Goal: Communication & Community: Answer question/provide support

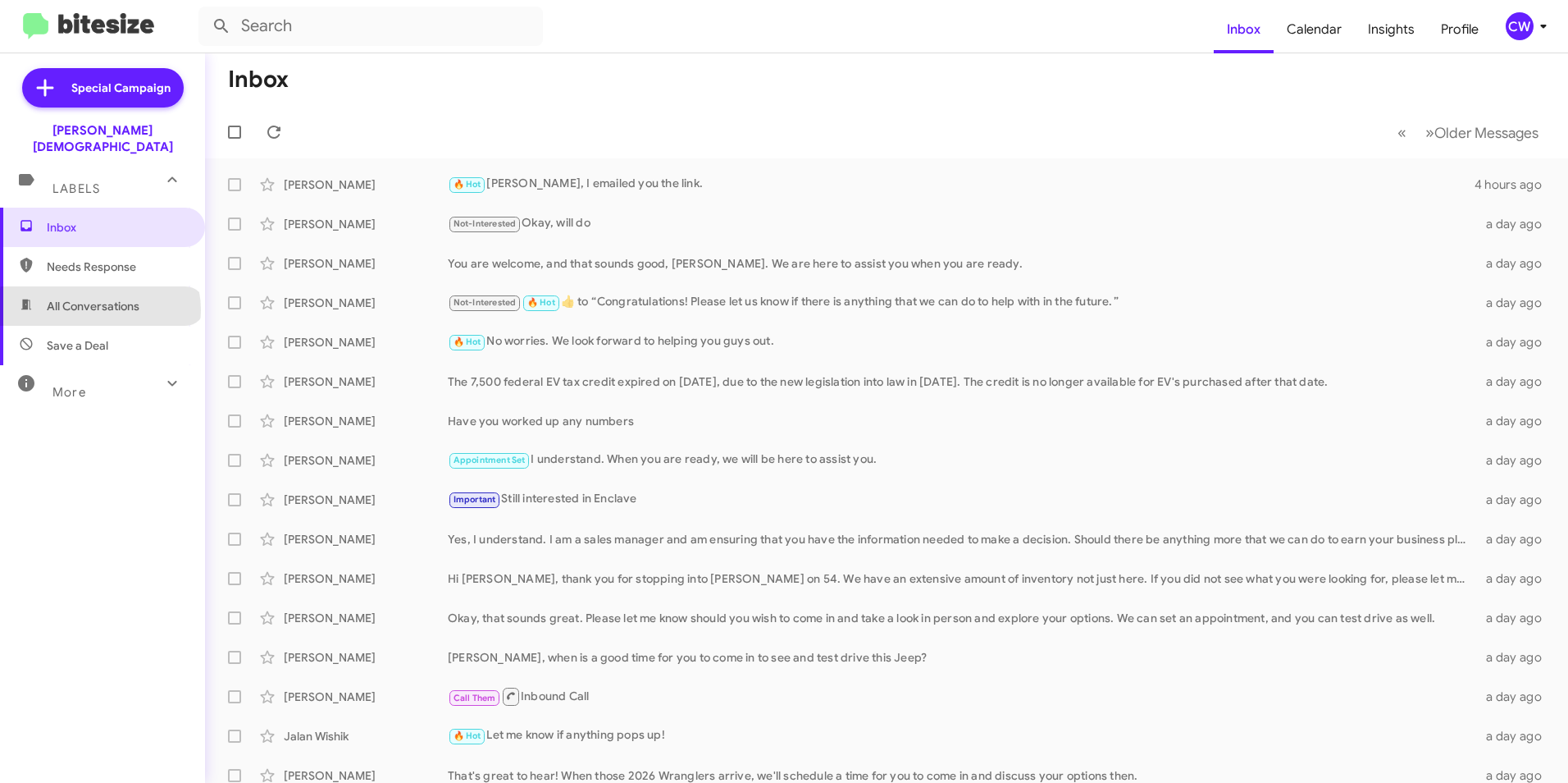
click at [99, 298] on span "All Conversations" at bounding box center [93, 305] width 93 height 16
type input "in:all-conversations"
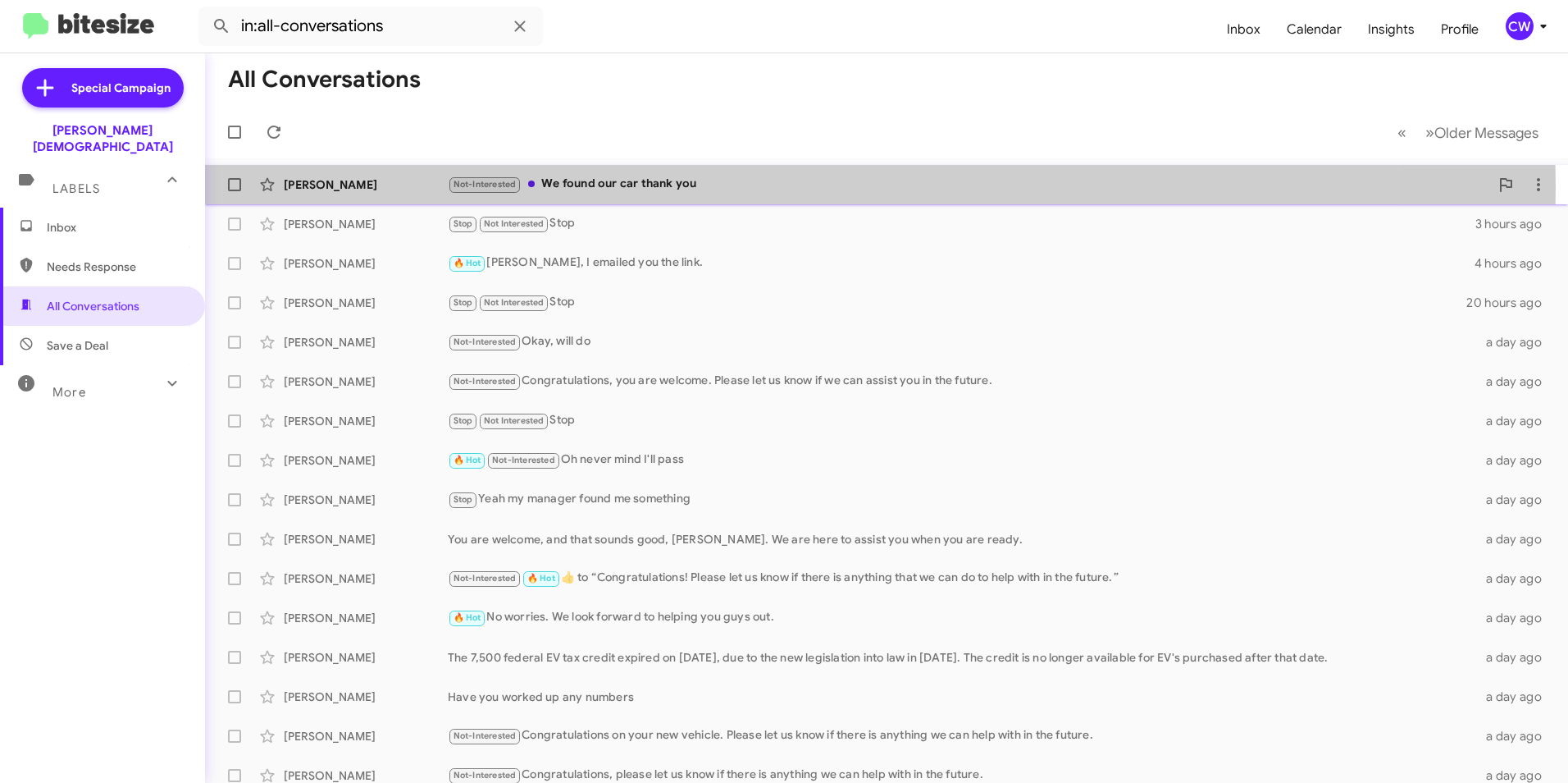
click at [645, 186] on div "Not-Interested We found our car thank you" at bounding box center [968, 183] width 1042 height 18
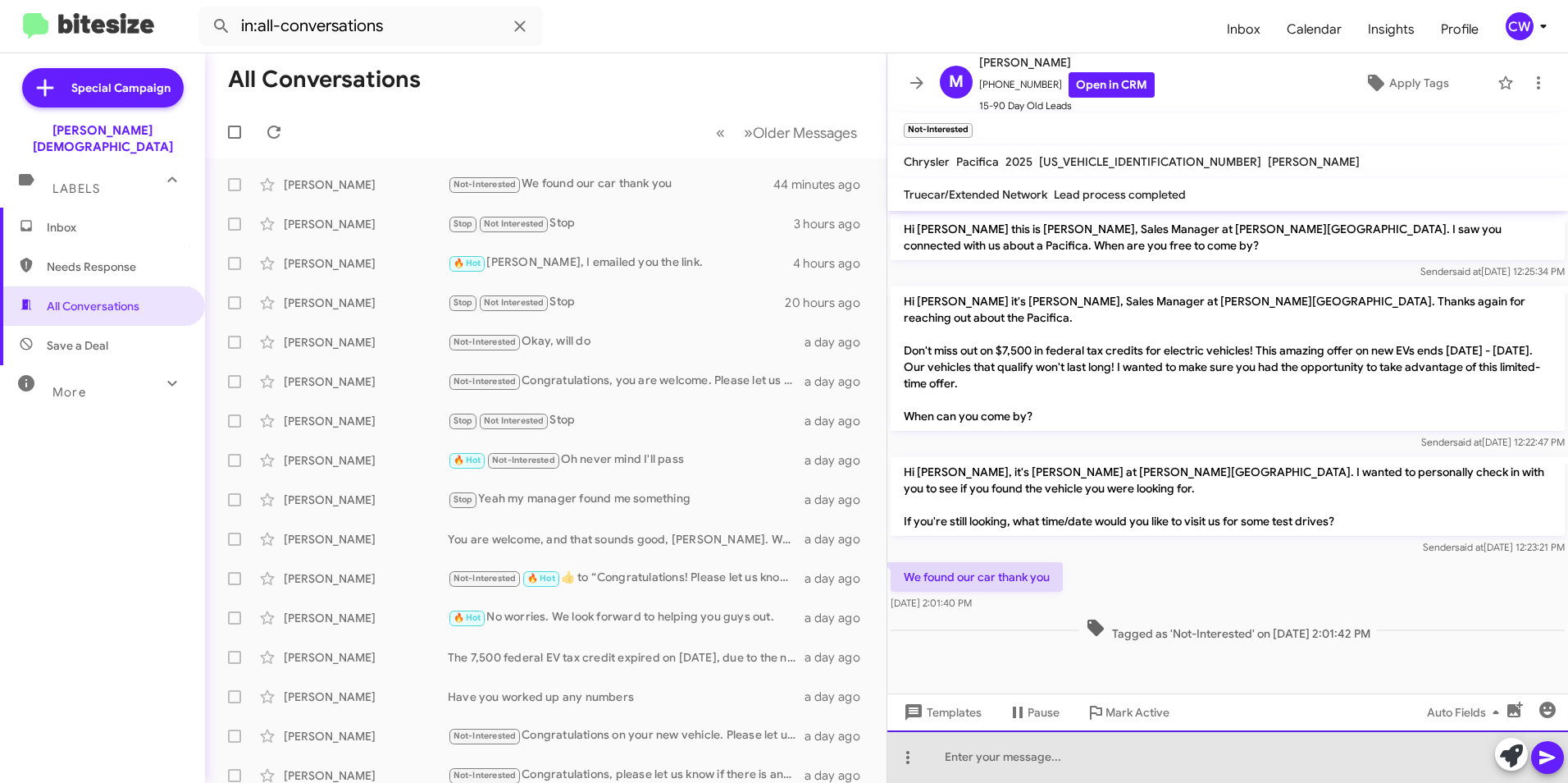
click at [991, 763] on div at bounding box center [1227, 757] width 681 height 52
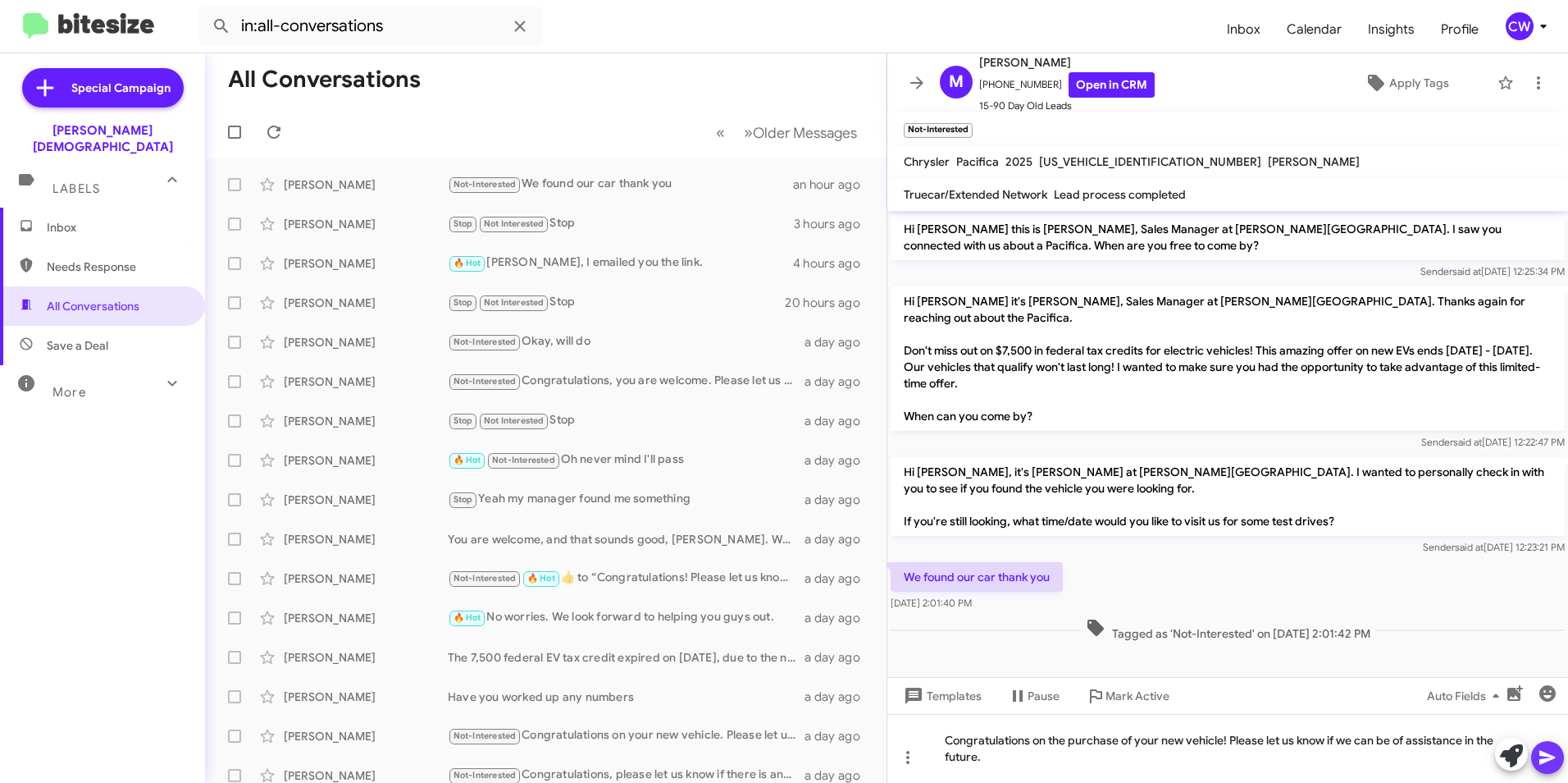
click at [1552, 764] on icon at bounding box center [1548, 758] width 19 height 19
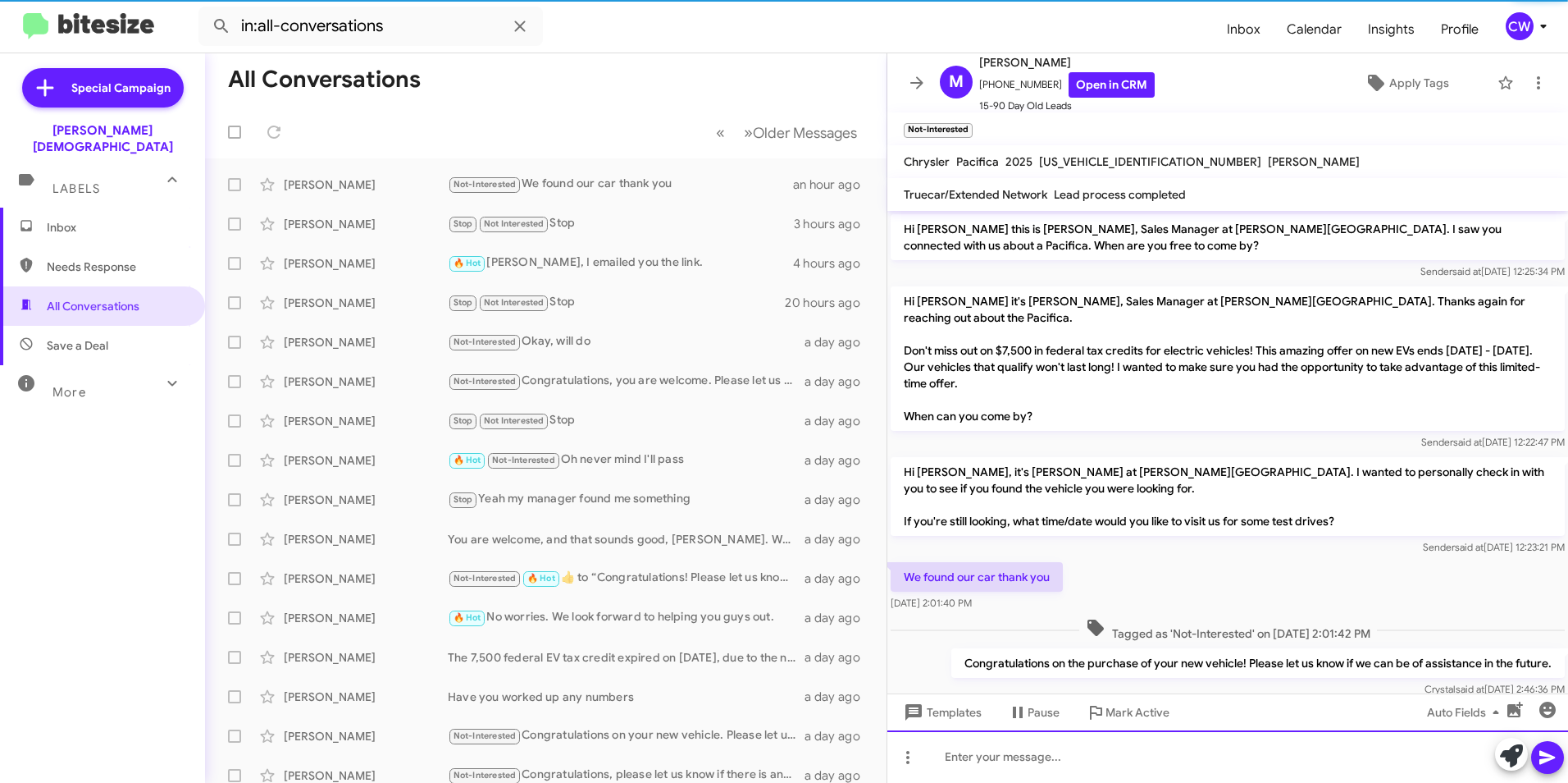
scroll to position [16, 0]
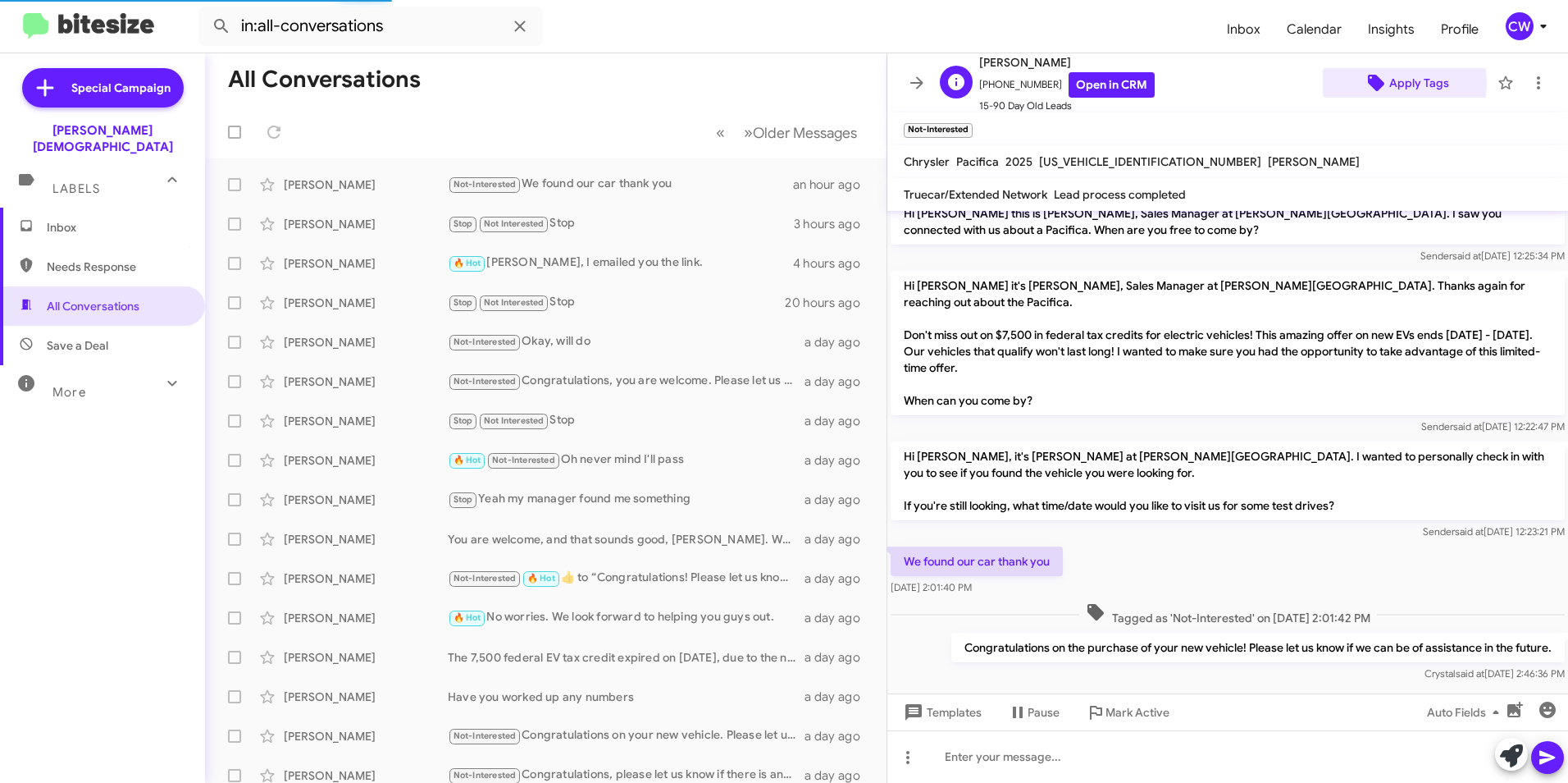
click at [1390, 83] on span "Apply Tags" at bounding box center [1420, 82] width 60 height 29
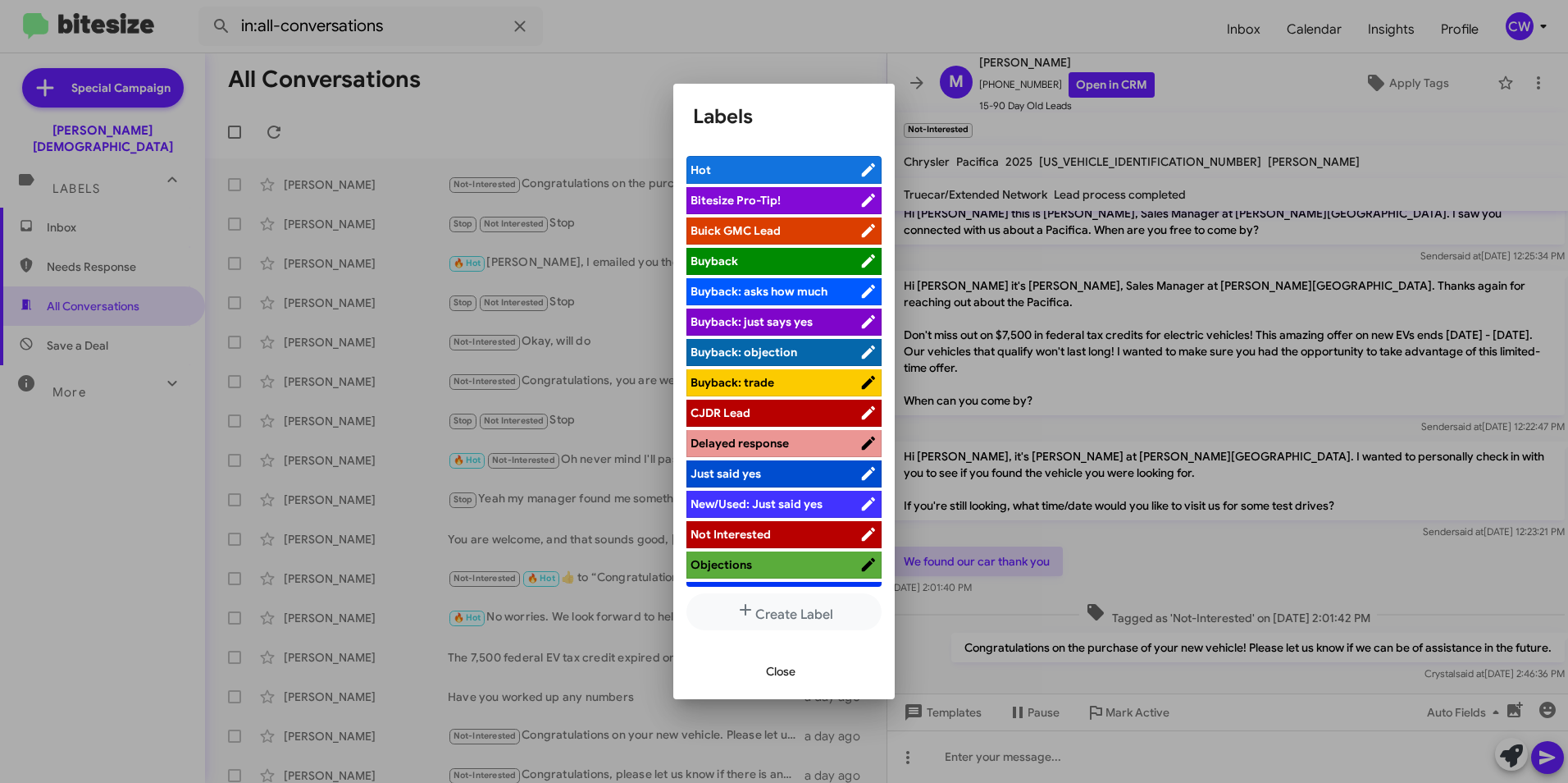
click at [792, 528] on span "Not Interested" at bounding box center [775, 534] width 169 height 16
click at [784, 668] on span "Close" at bounding box center [781, 672] width 29 height 29
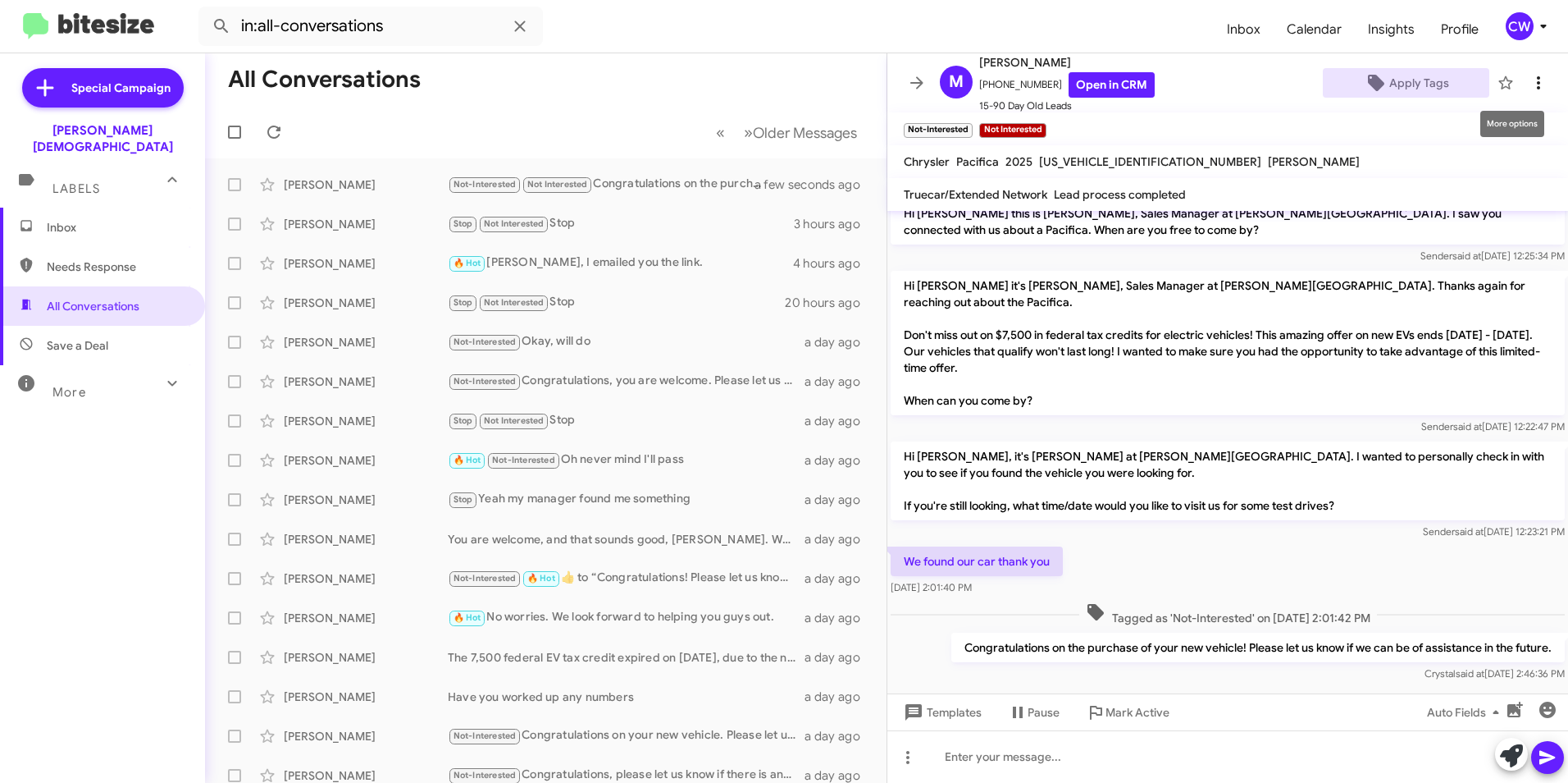
click at [1529, 80] on icon at bounding box center [1539, 82] width 19 height 19
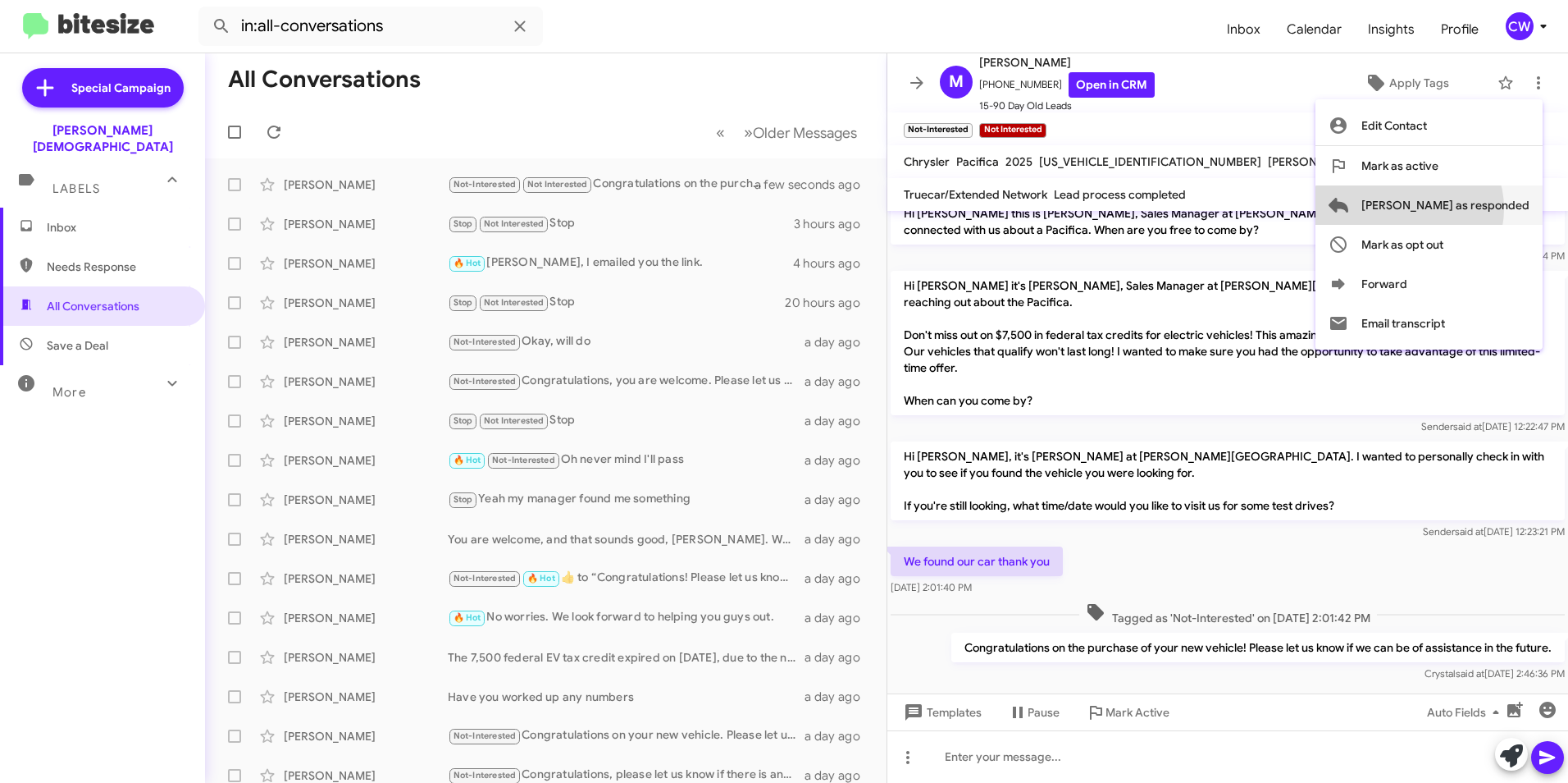
click at [1475, 208] on span "Mark as responded" at bounding box center [1446, 204] width 169 height 40
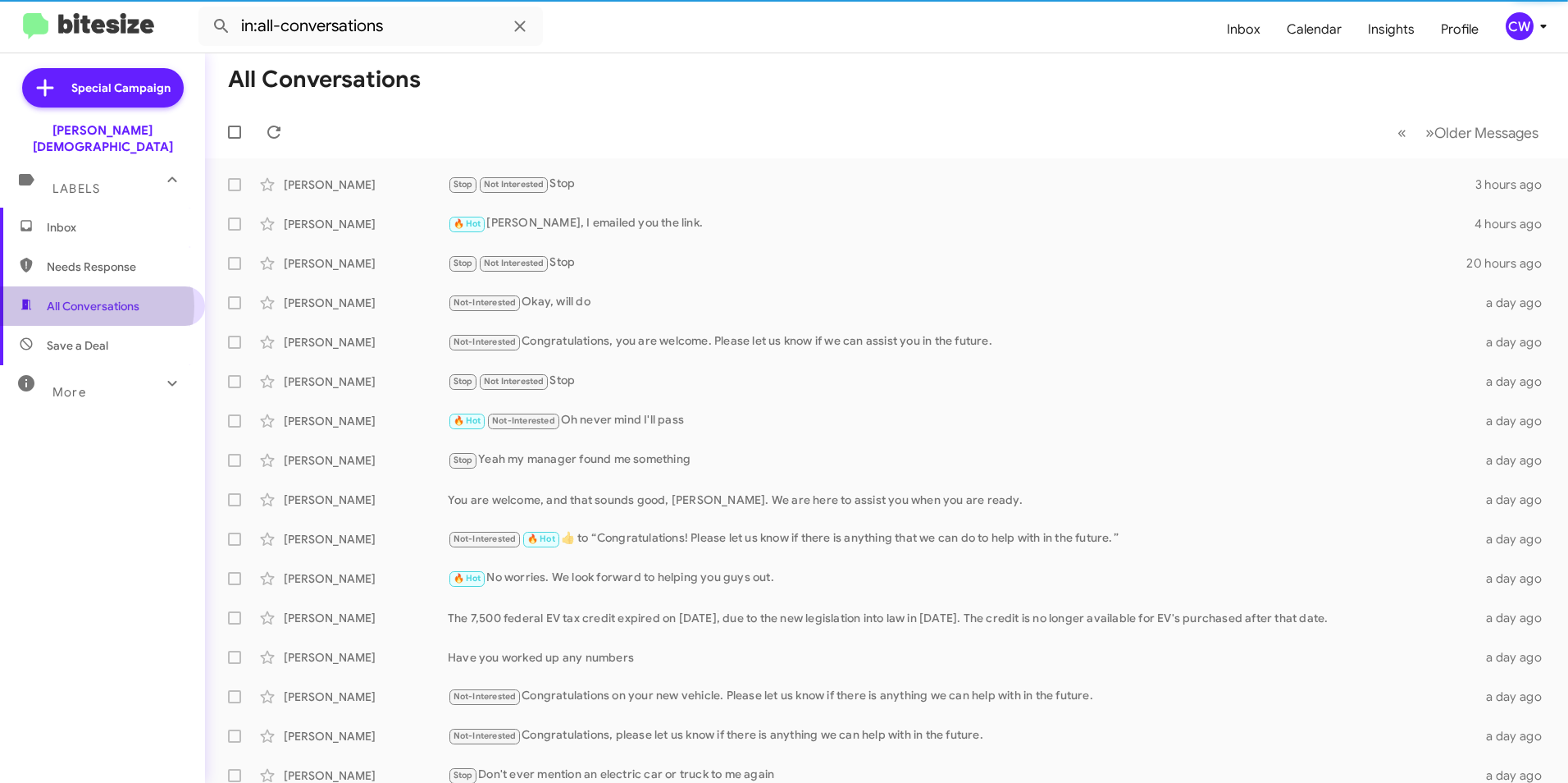
click at [94, 298] on span "All Conversations" at bounding box center [93, 305] width 93 height 16
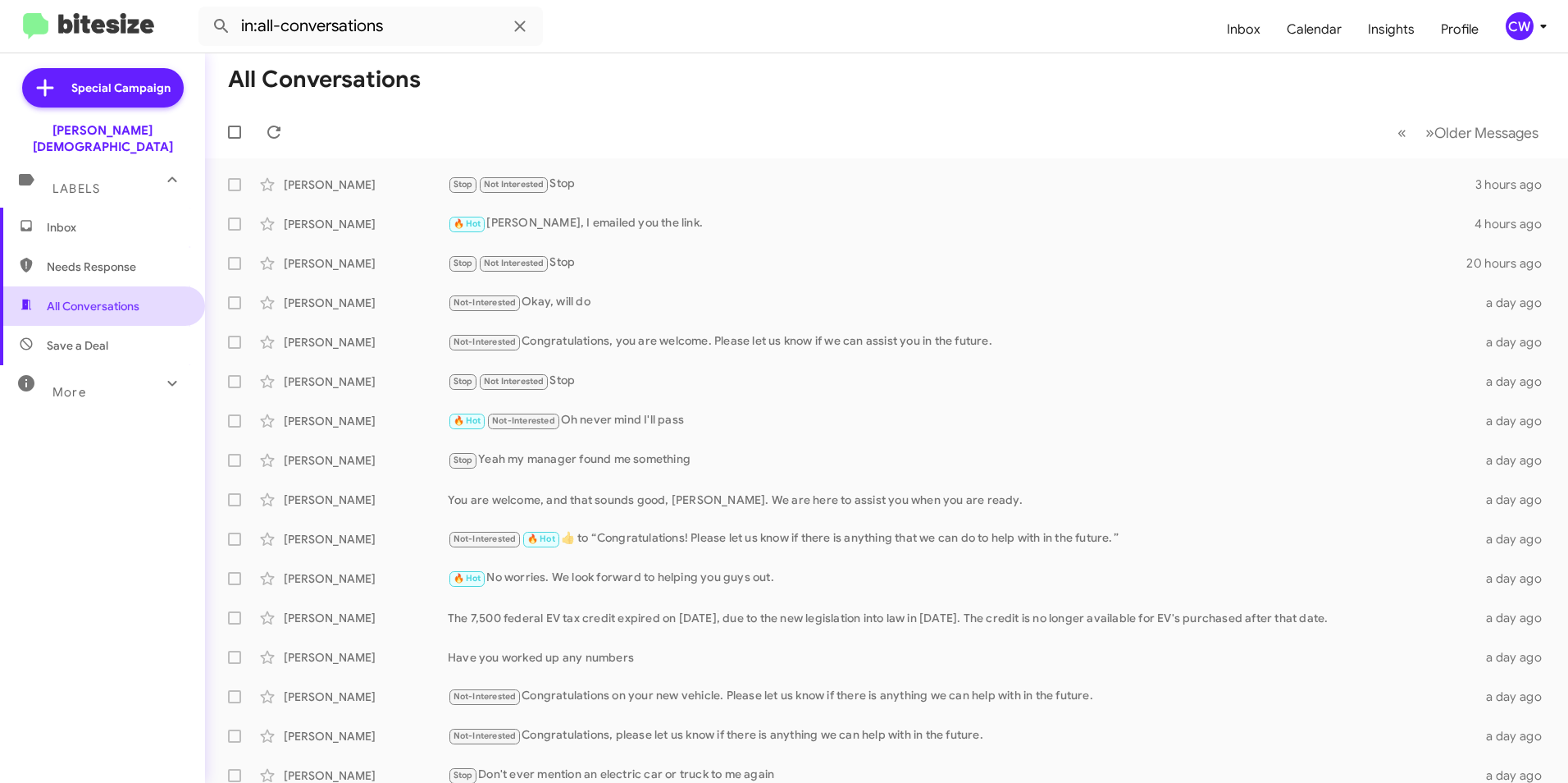
click at [93, 298] on span "All Conversations" at bounding box center [93, 305] width 93 height 16
click at [108, 259] on span "Needs Response" at bounding box center [116, 266] width 139 height 16
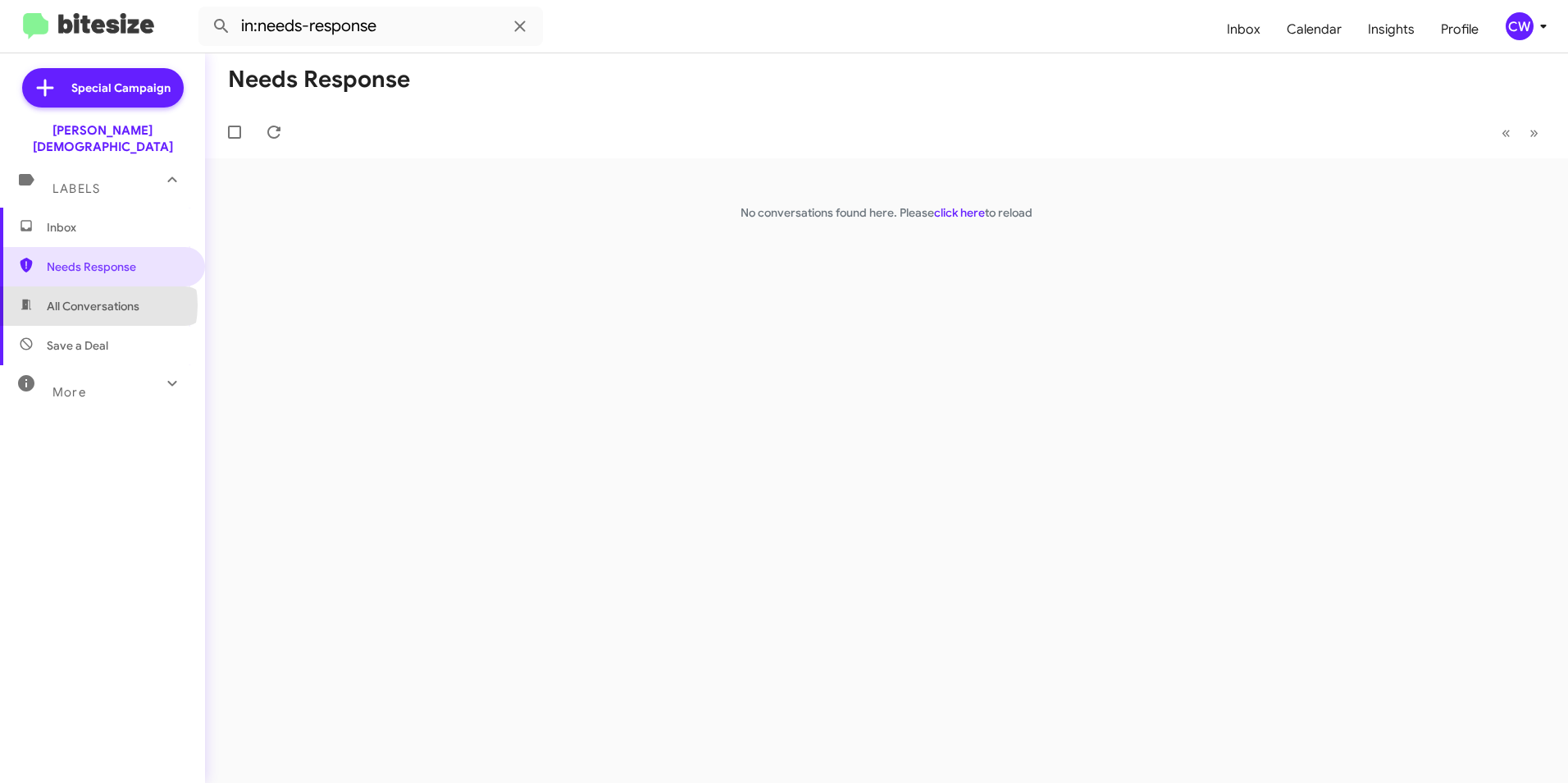
click at [98, 298] on span "All Conversations" at bounding box center [93, 305] width 93 height 16
type input "in:all-conversations"
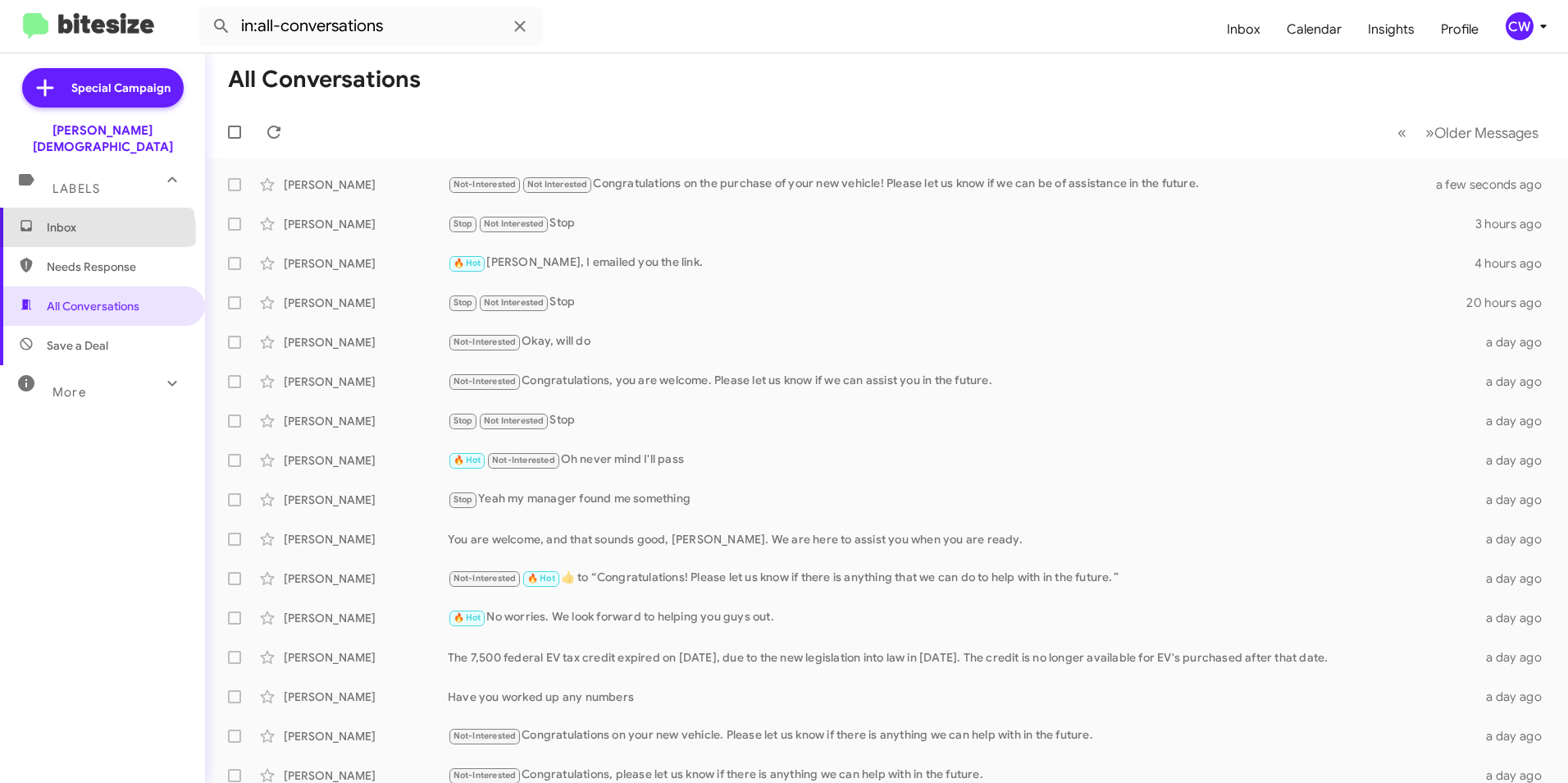
click at [94, 219] on span "Inbox" at bounding box center [116, 227] width 139 height 16
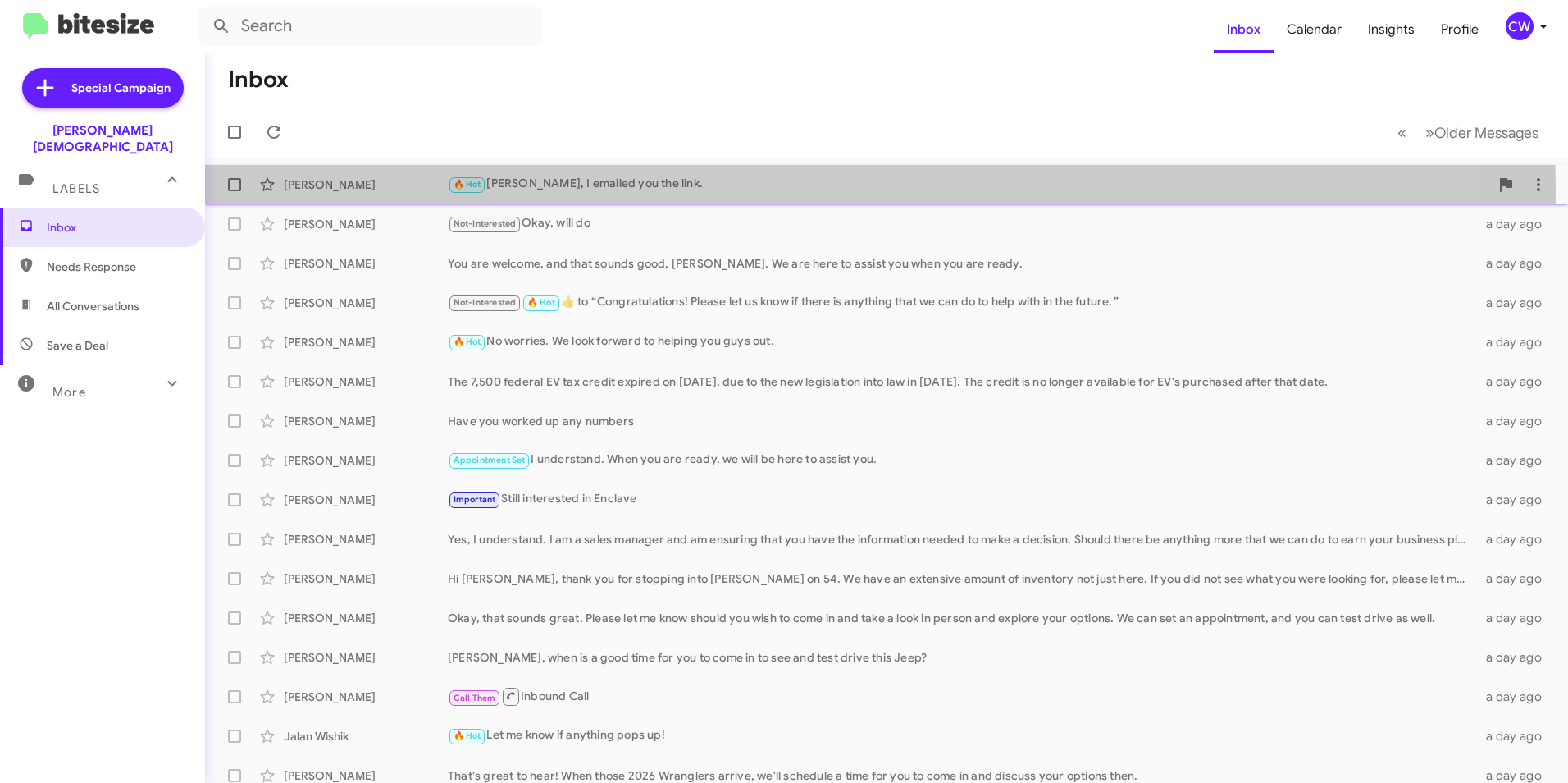
click at [582, 192] on div "🔥 Hot Kendra, I emailed you the link." at bounding box center [968, 183] width 1042 height 18
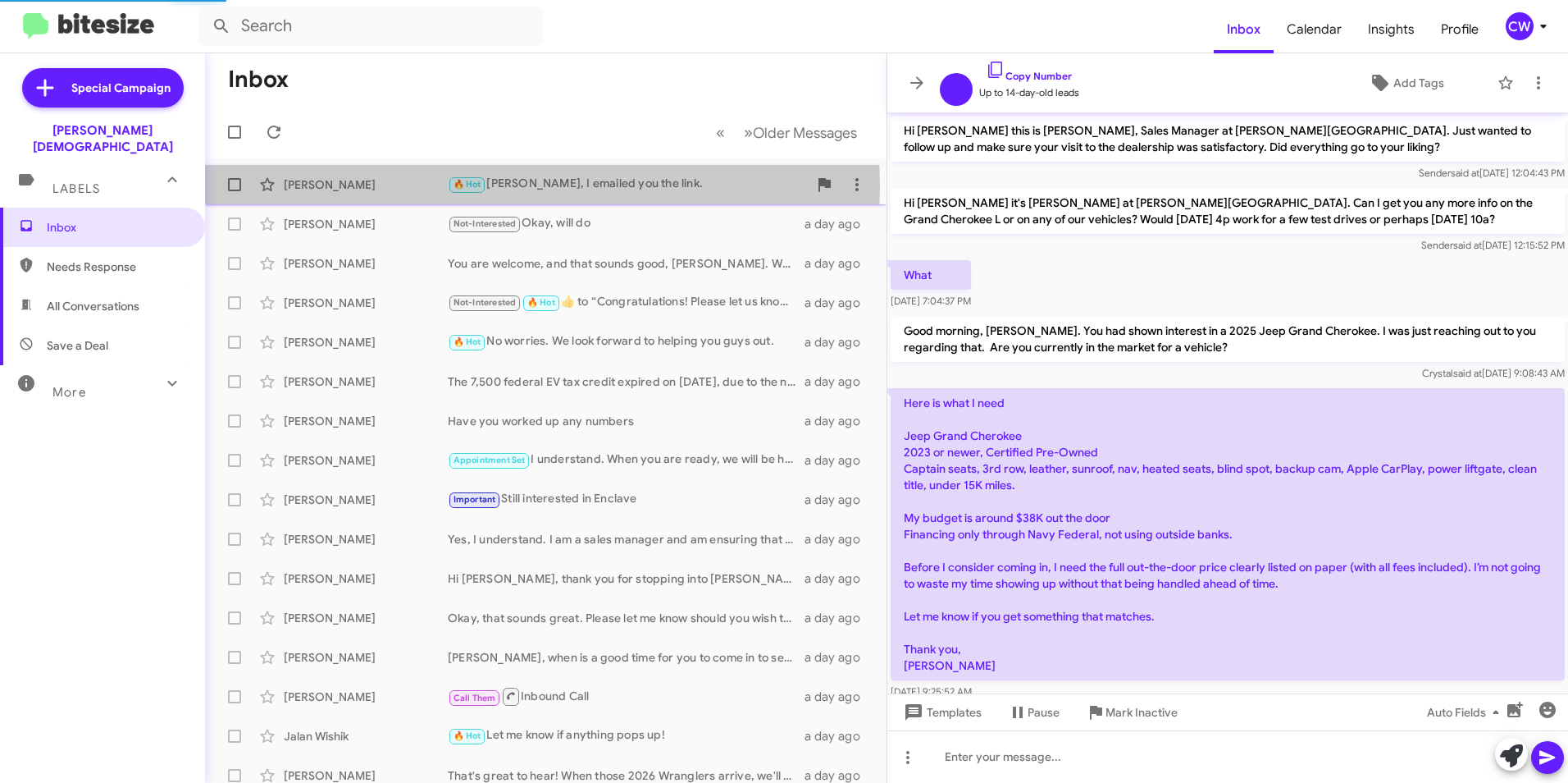
scroll to position [675, 0]
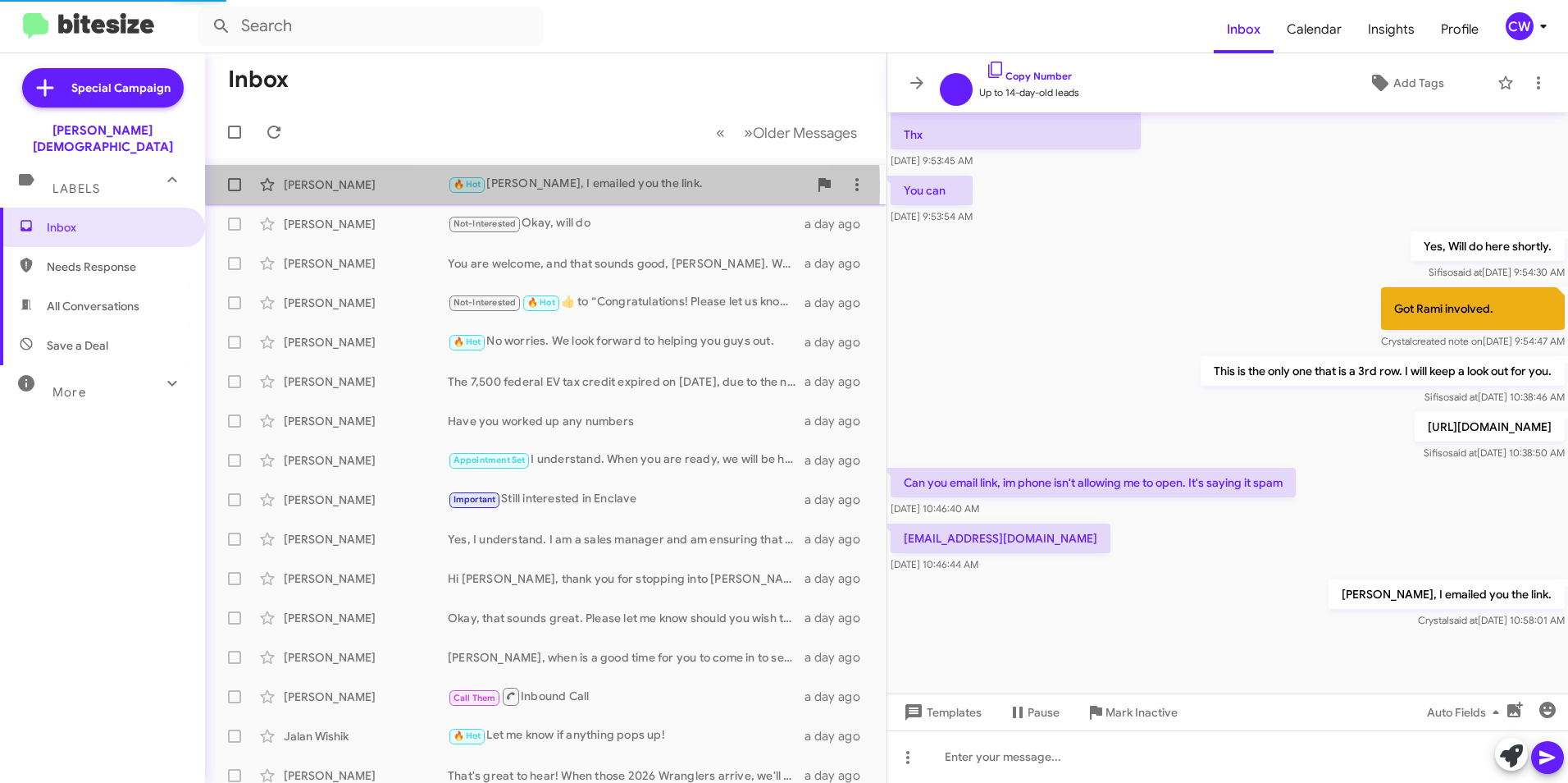
drag, startPoint x: 582, startPoint y: 192, endPoint x: 542, endPoint y: 187, distance: 40.3
click at [542, 187] on div "🔥 Hot Kendra, I emailed you the link." at bounding box center [628, 183] width 360 height 18
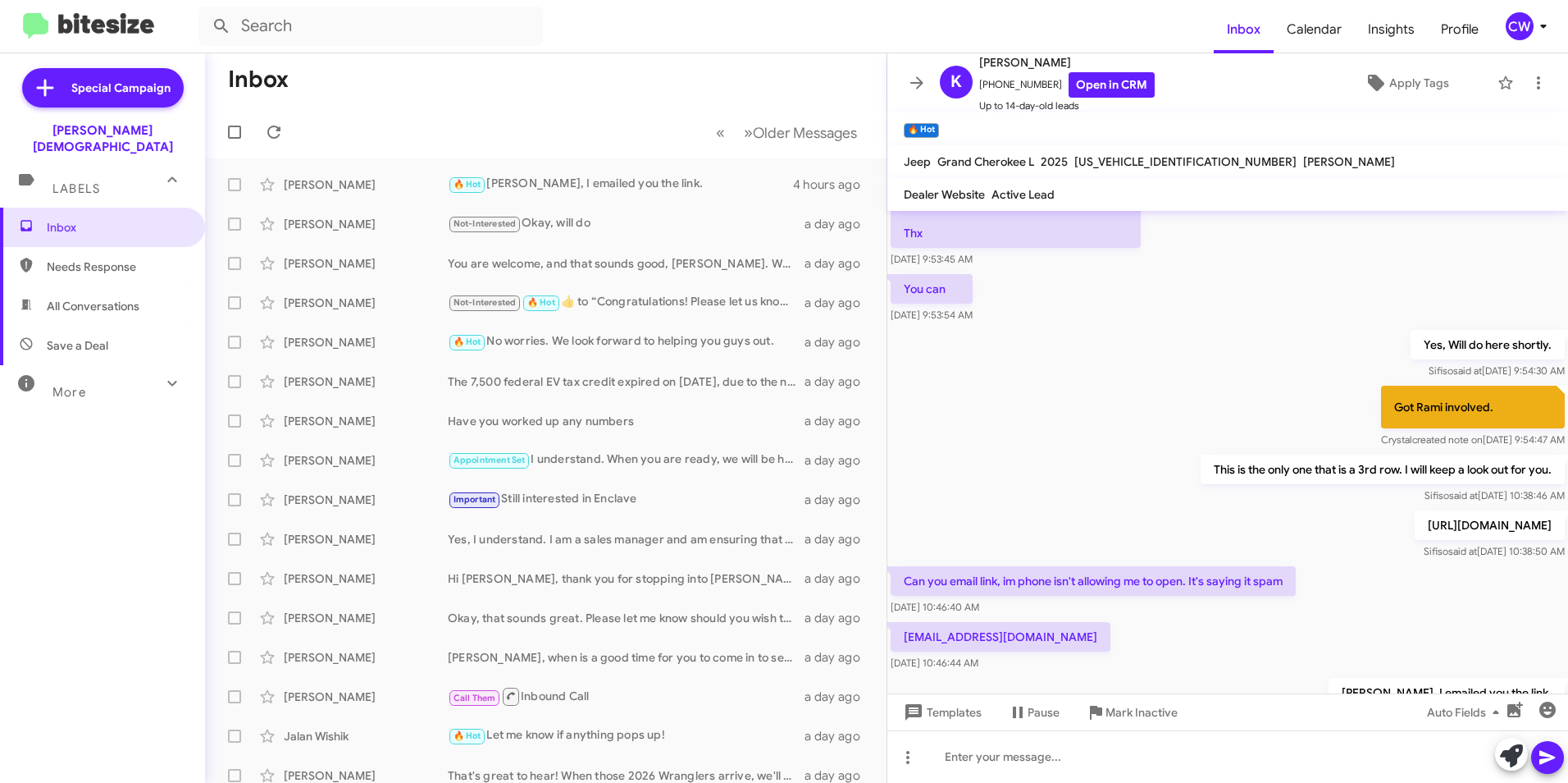
scroll to position [774, 0]
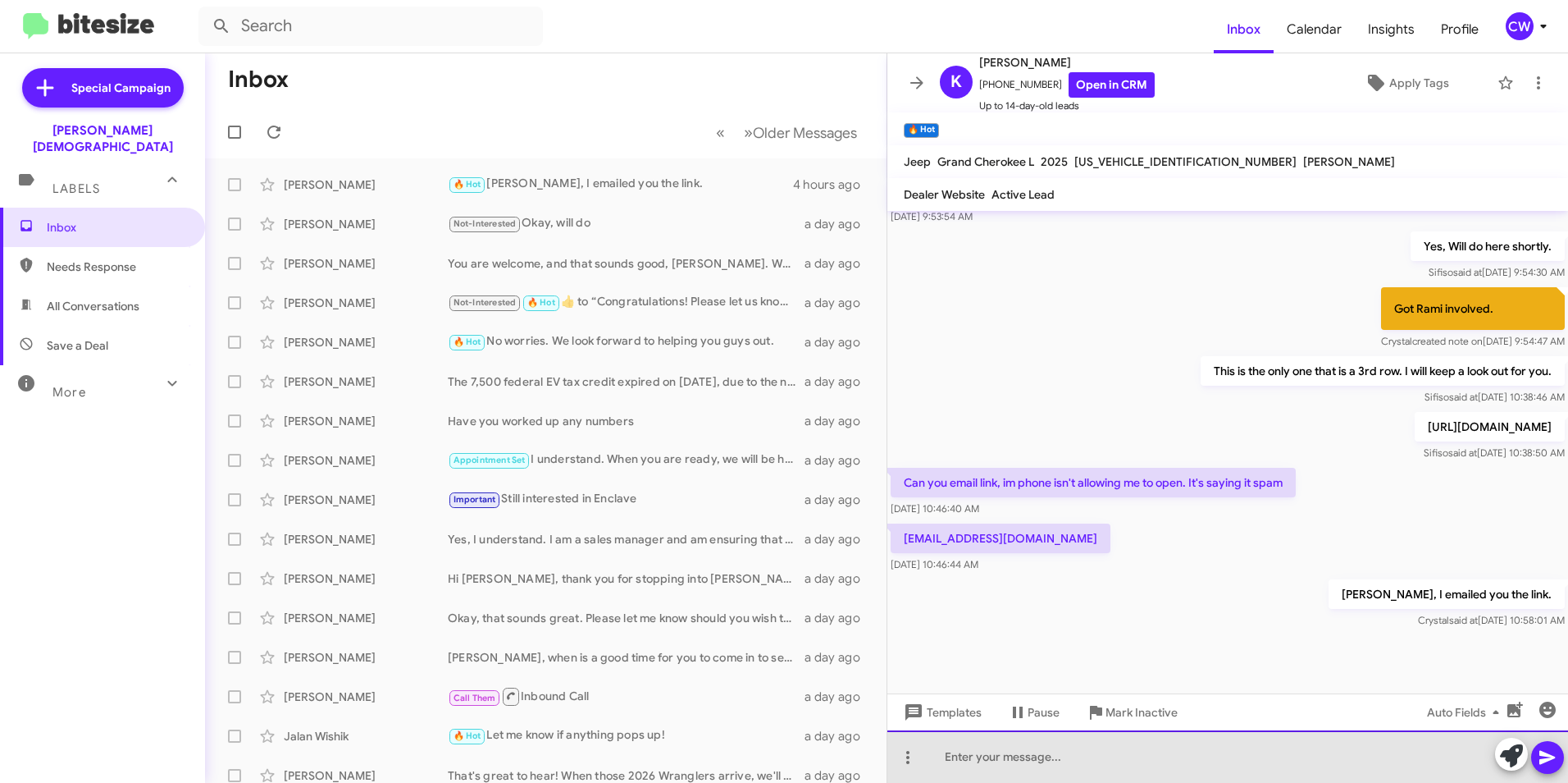
click at [1121, 758] on div at bounding box center [1227, 757] width 681 height 52
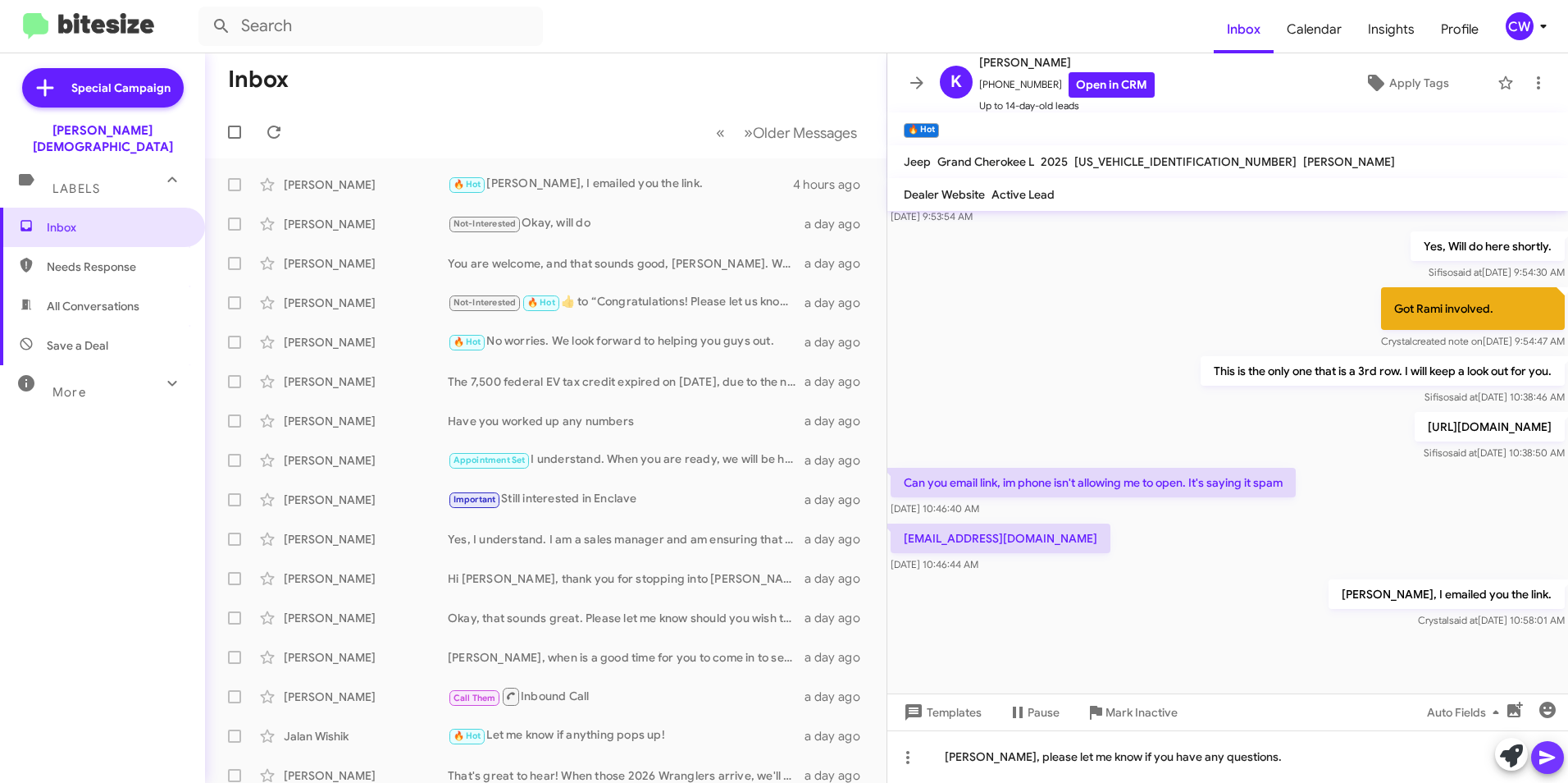
click at [1549, 766] on icon at bounding box center [1548, 758] width 19 height 19
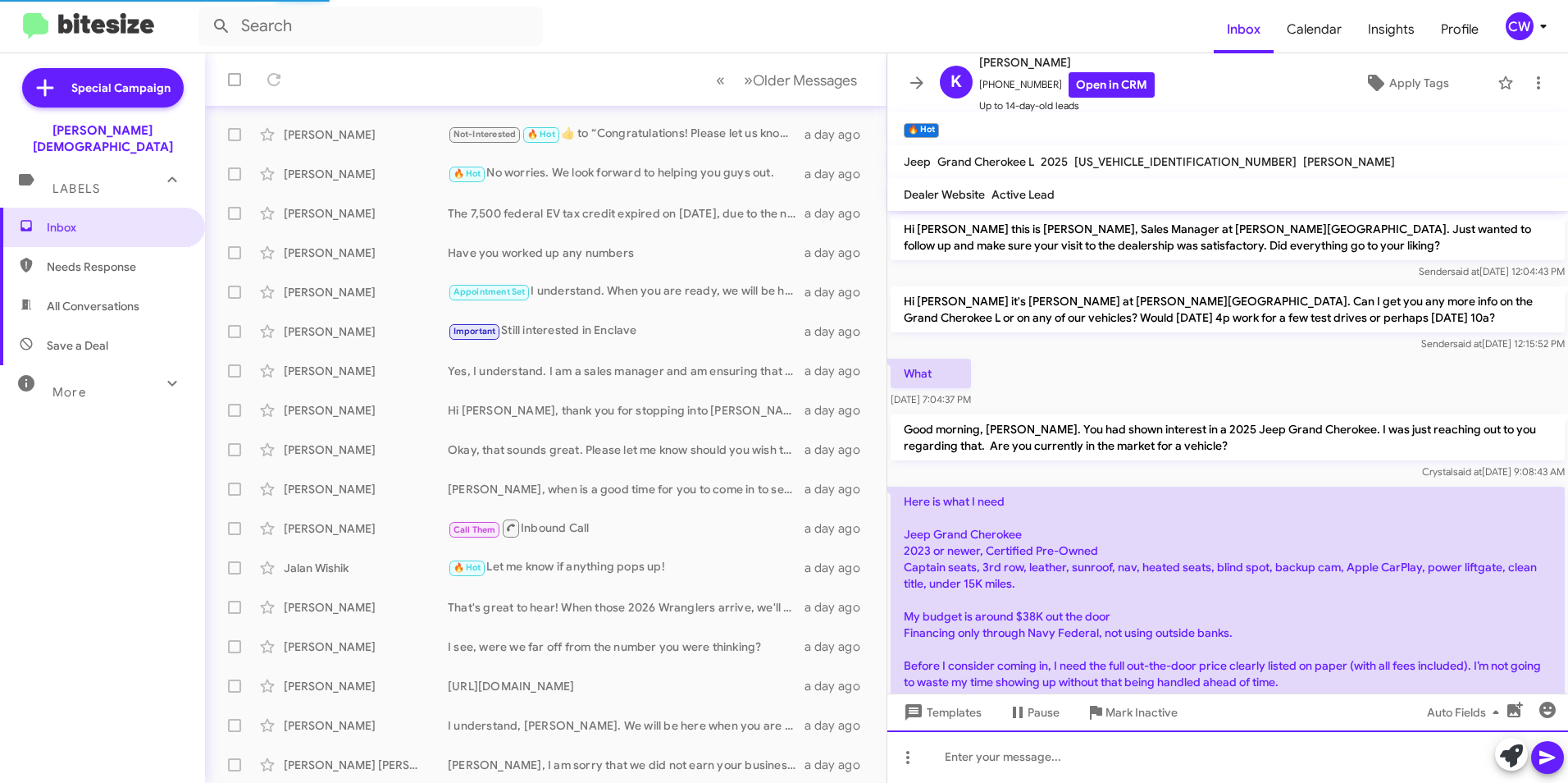
scroll to position [170, 0]
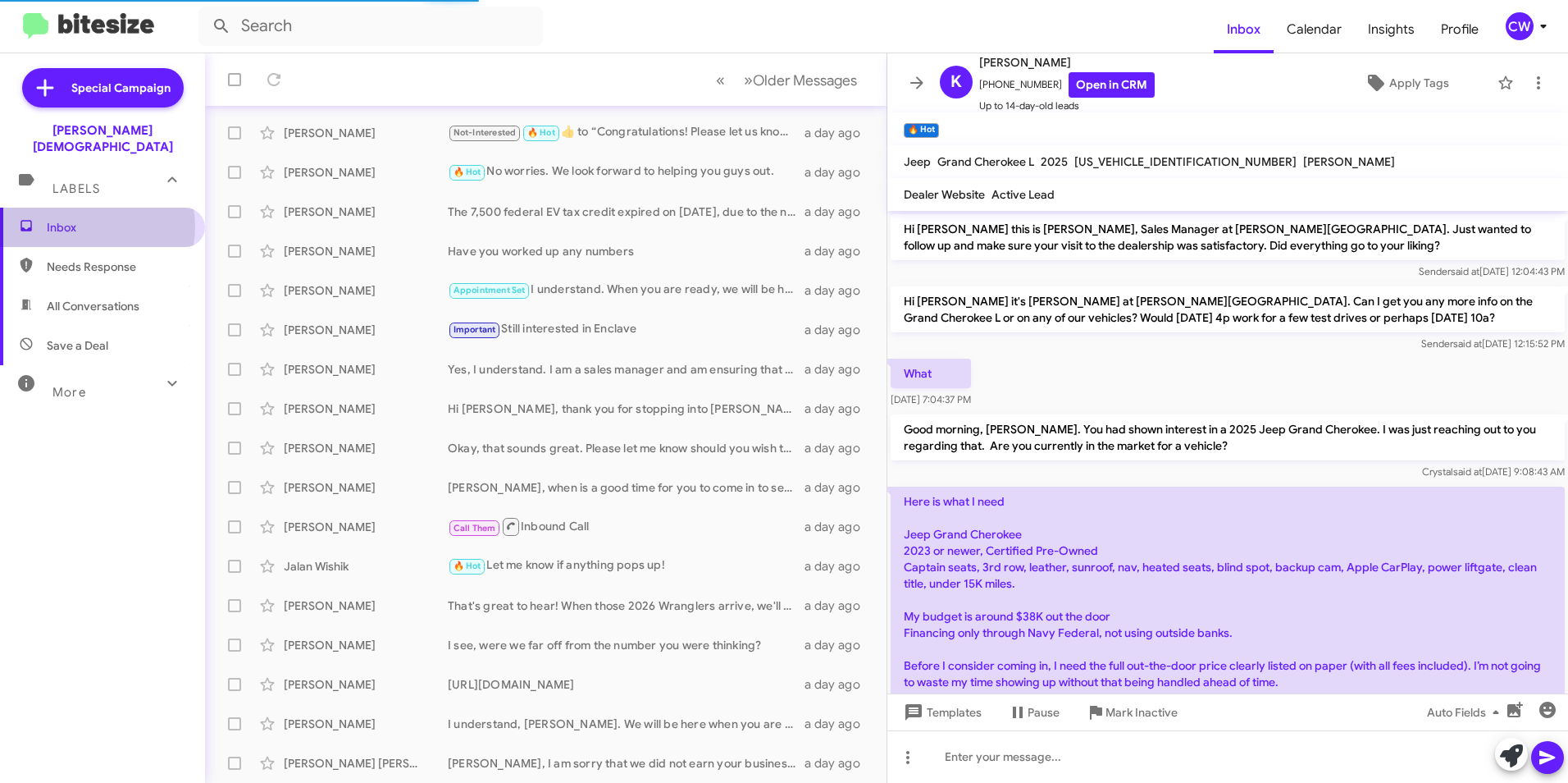
click at [93, 219] on span "Inbox" at bounding box center [116, 227] width 139 height 16
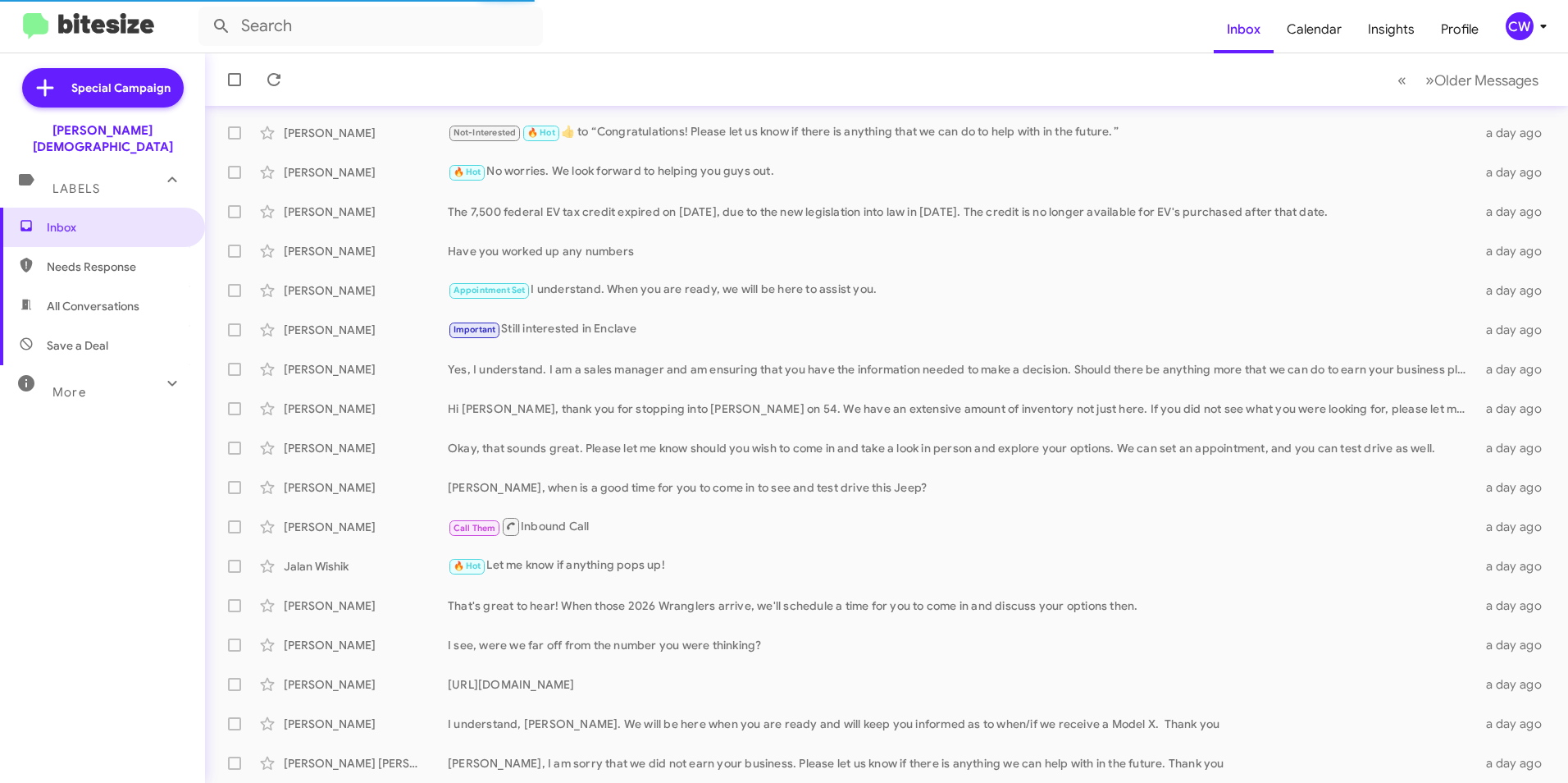
click at [56, 259] on span "Needs Response" at bounding box center [116, 266] width 139 height 16
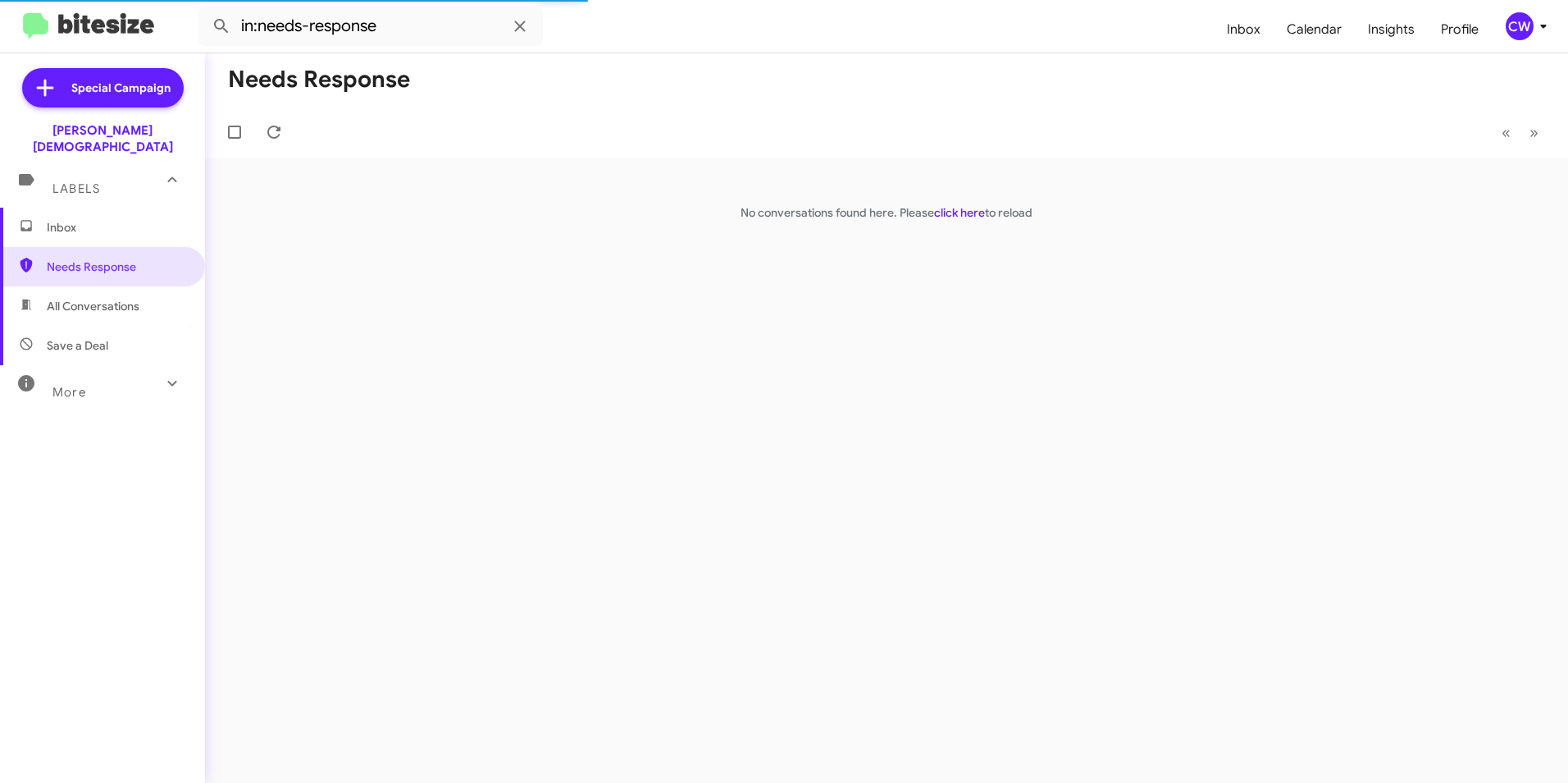
click at [81, 298] on span "All Conversations" at bounding box center [93, 305] width 93 height 16
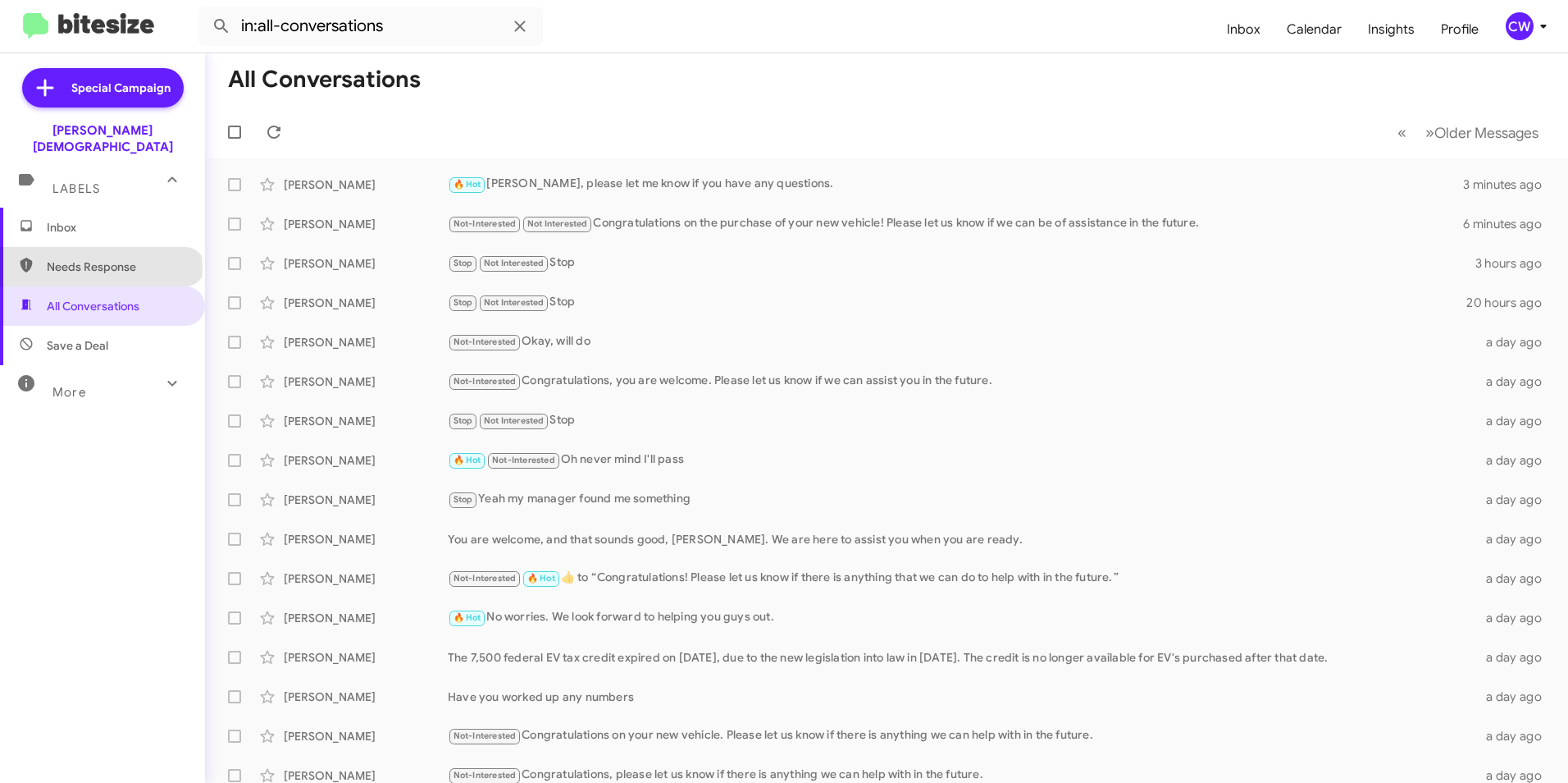
click at [100, 259] on span "Needs Response" at bounding box center [116, 266] width 139 height 16
type input "in:needs-response"
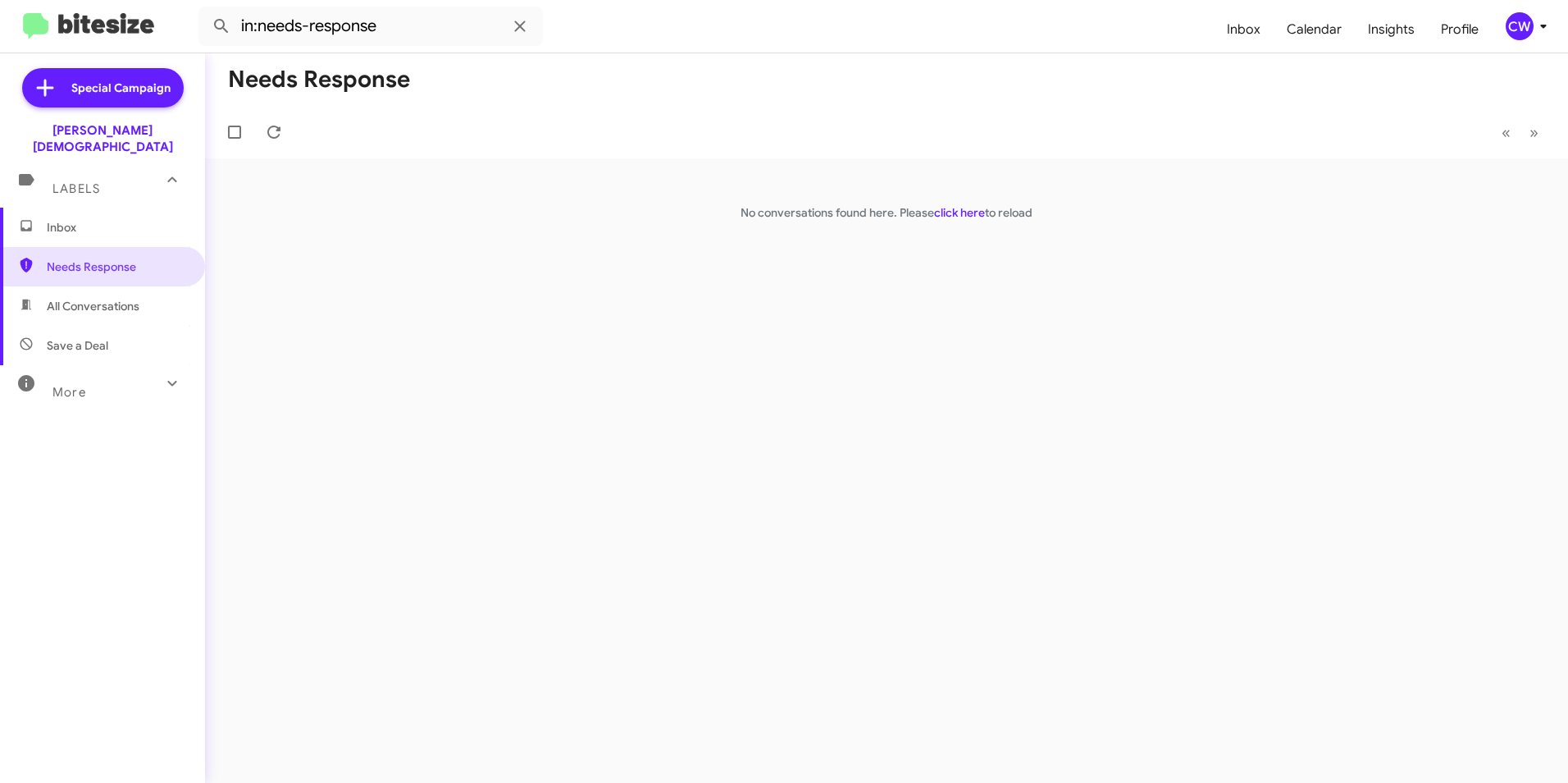
click at [72, 219] on span "Inbox" at bounding box center [116, 227] width 139 height 16
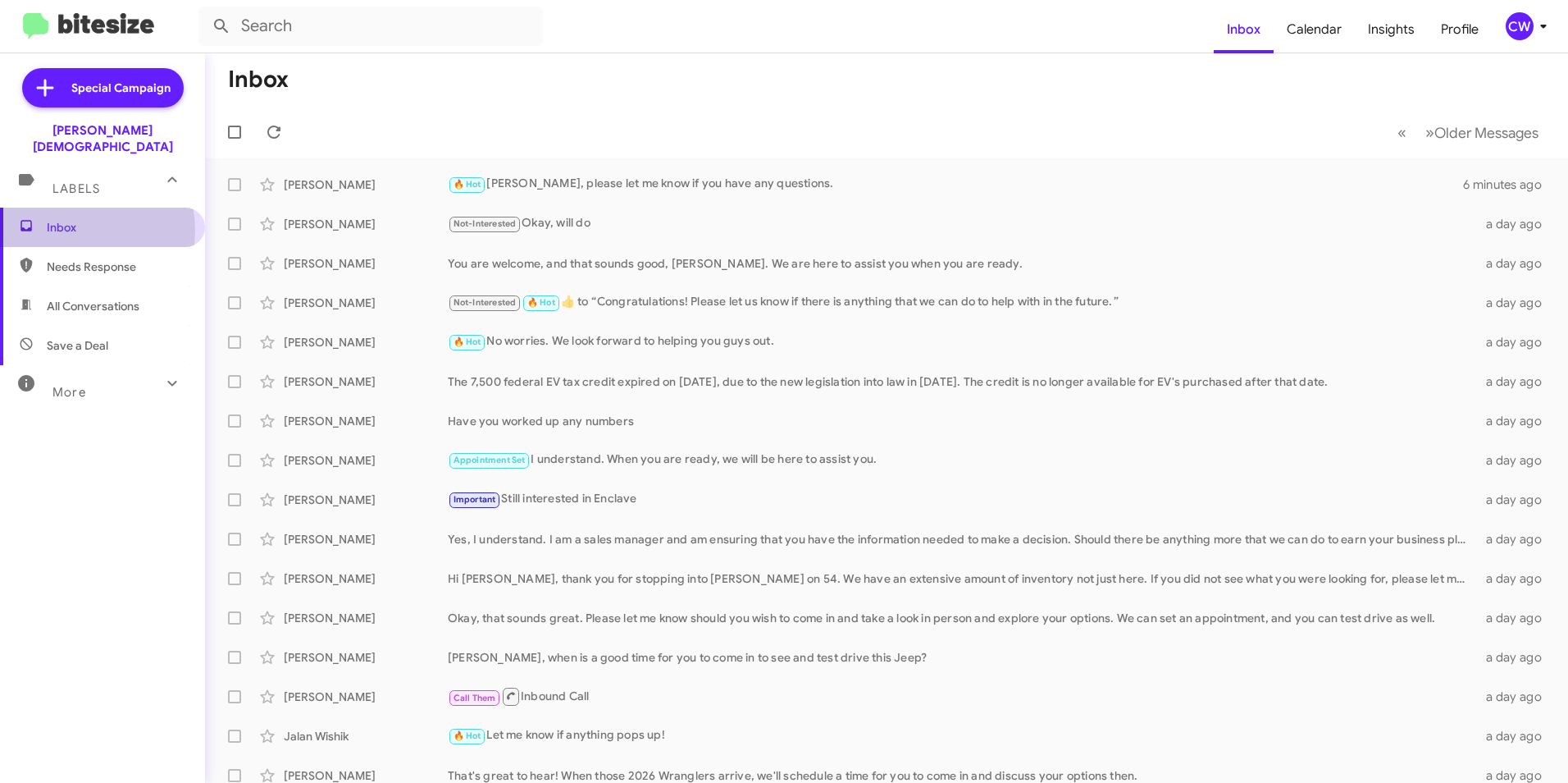
click at [73, 219] on span "Inbox" at bounding box center [116, 227] width 139 height 16
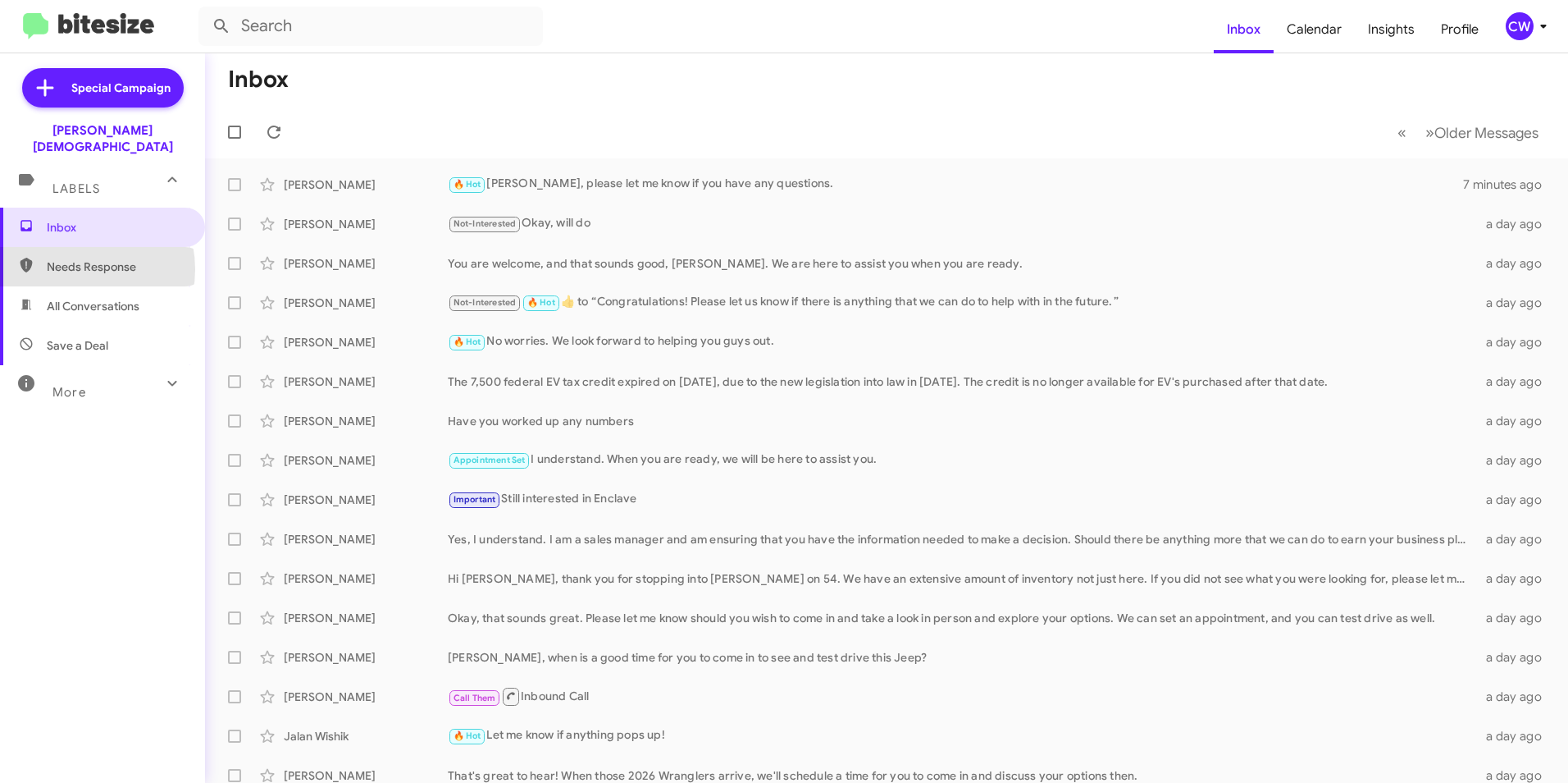
click at [76, 259] on span "Needs Response" at bounding box center [116, 266] width 139 height 16
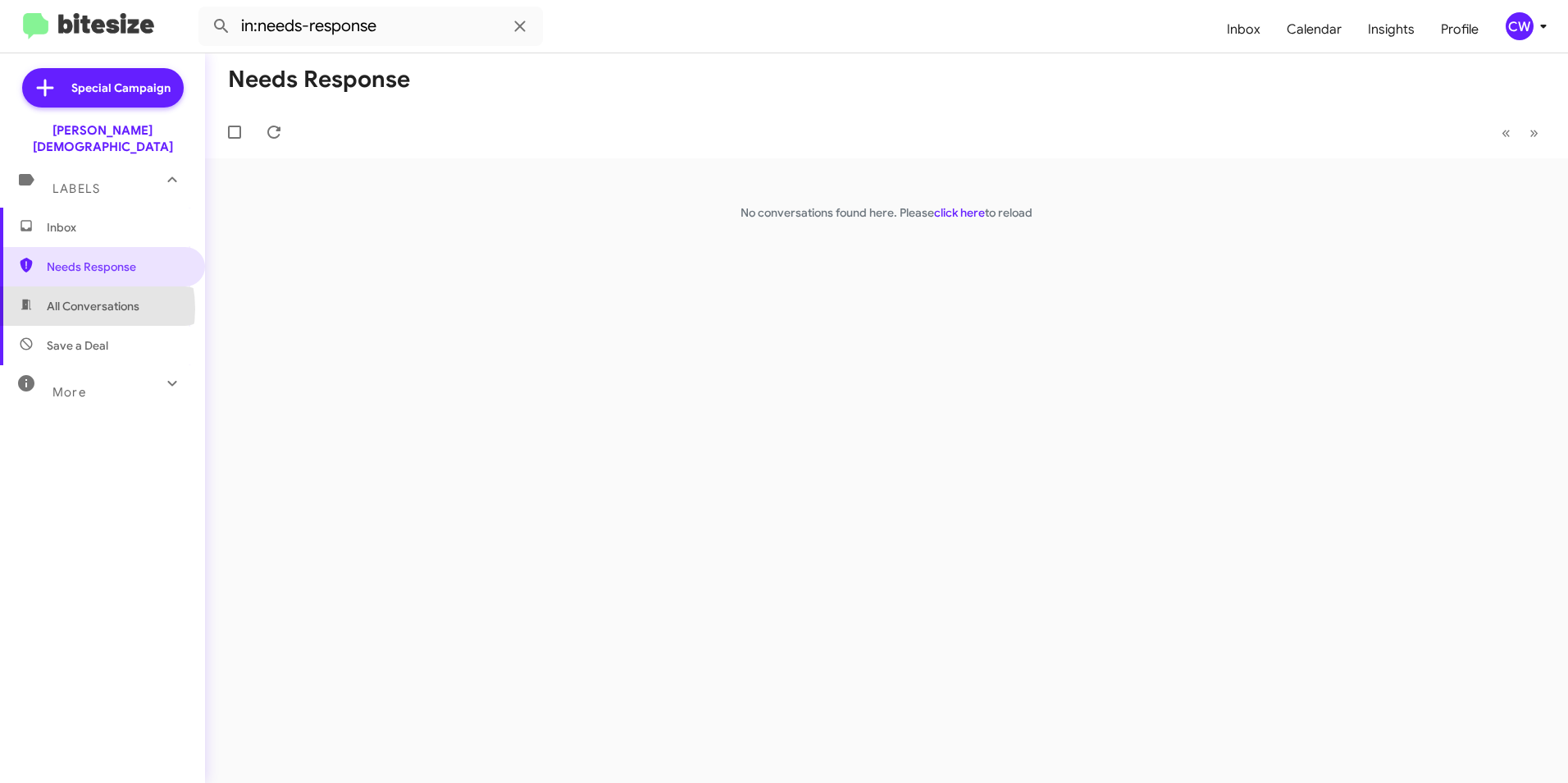
click at [77, 298] on span "All Conversations" at bounding box center [93, 305] width 93 height 16
type input "in:all-conversations"
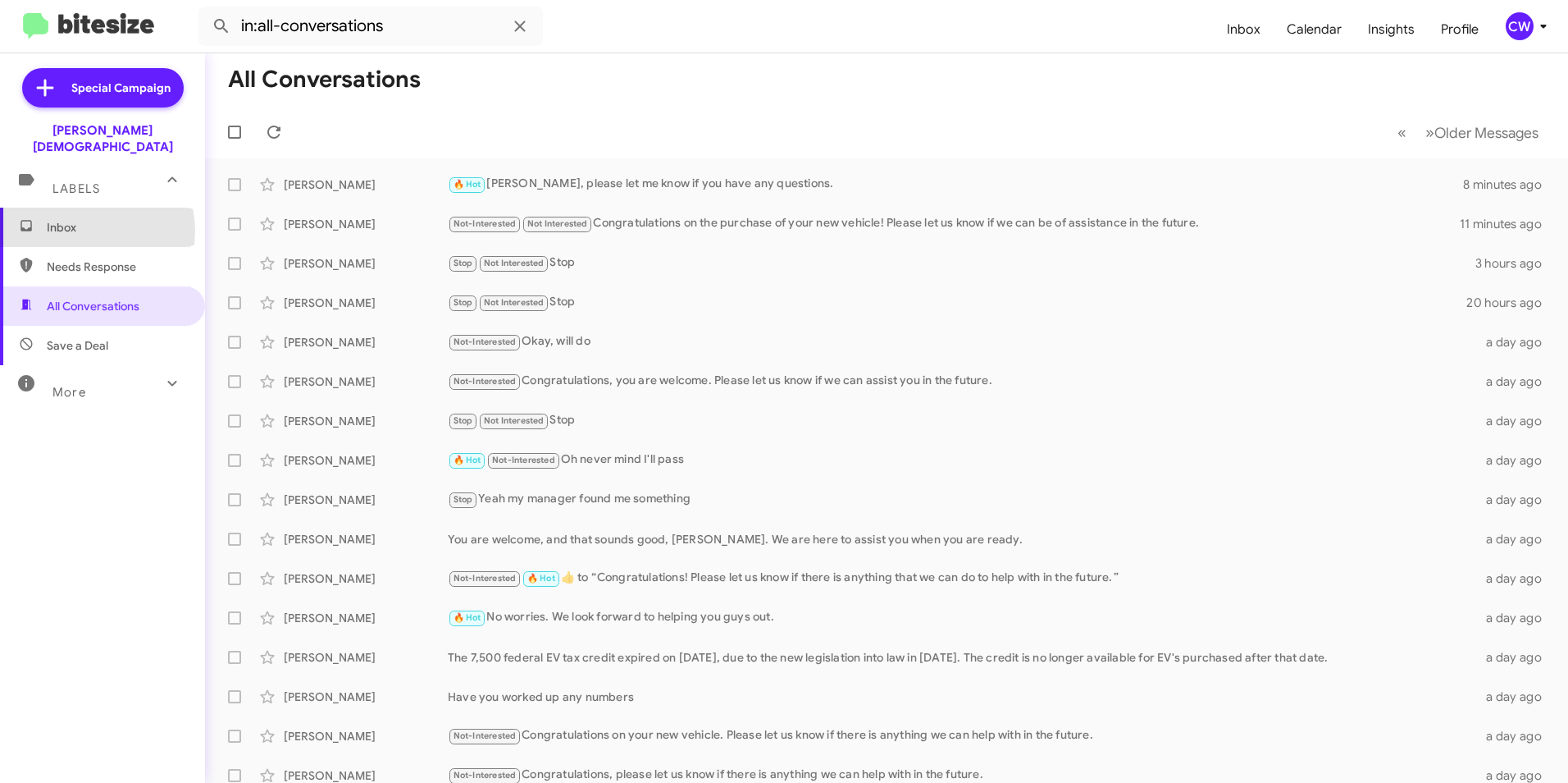
click at [84, 219] on span "Inbox" at bounding box center [116, 227] width 139 height 16
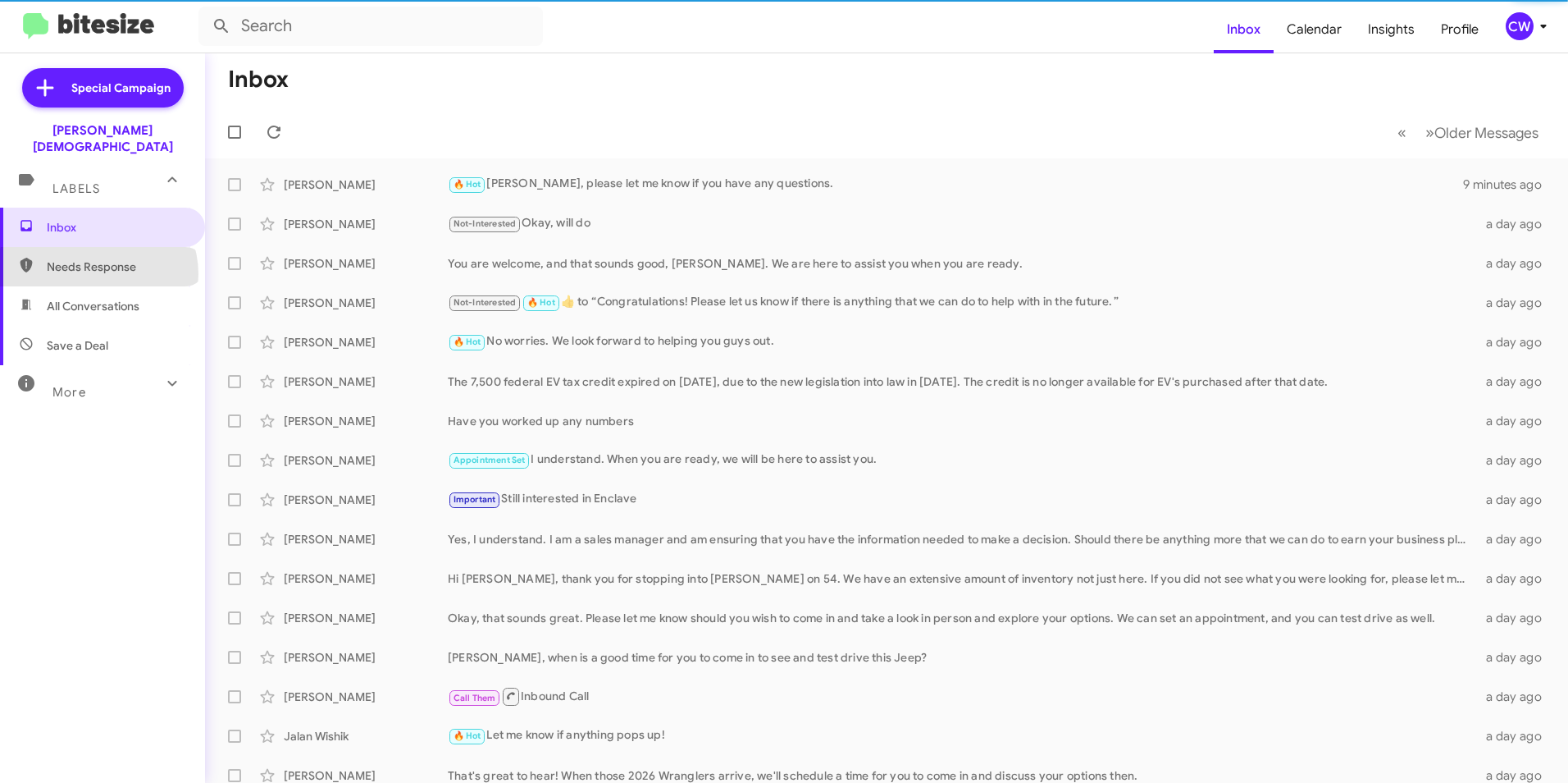
click at [98, 259] on span "Needs Response" at bounding box center [116, 266] width 139 height 16
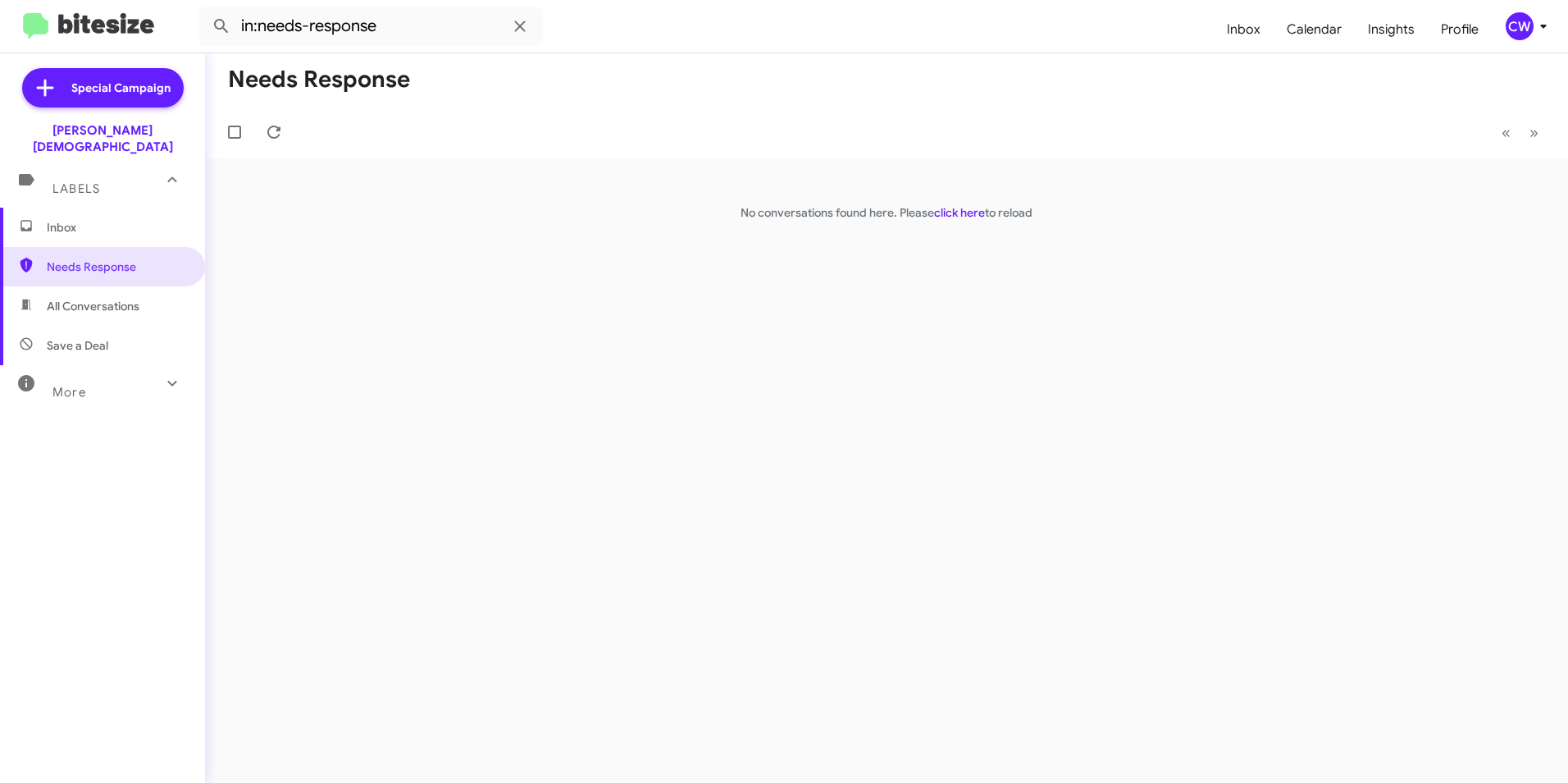
click at [75, 298] on span "All Conversations" at bounding box center [93, 305] width 93 height 16
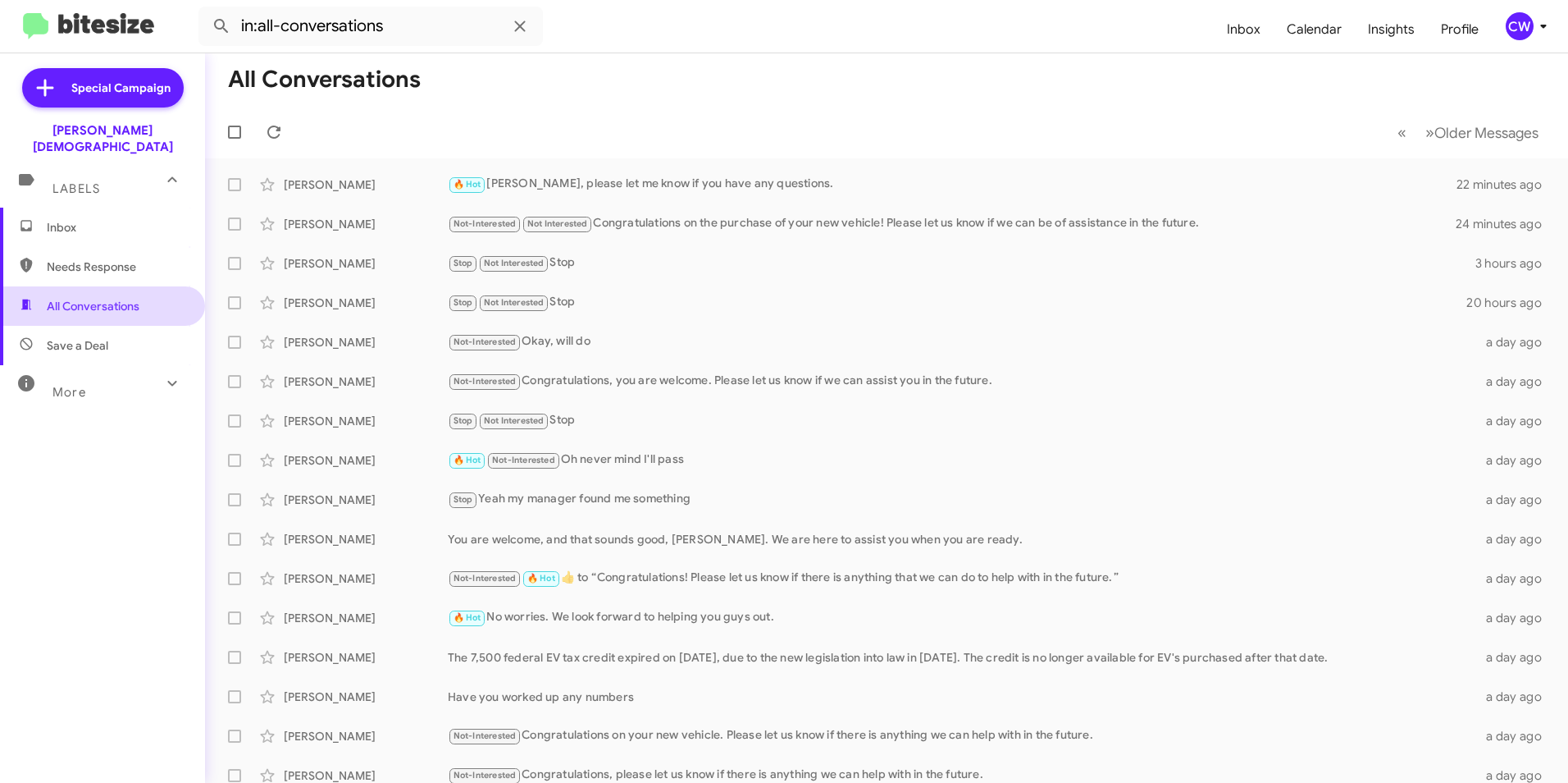
click at [83, 298] on span "All Conversations" at bounding box center [93, 305] width 93 height 16
click at [72, 259] on span "Needs Response" at bounding box center [116, 266] width 139 height 16
type input "in:needs-response"
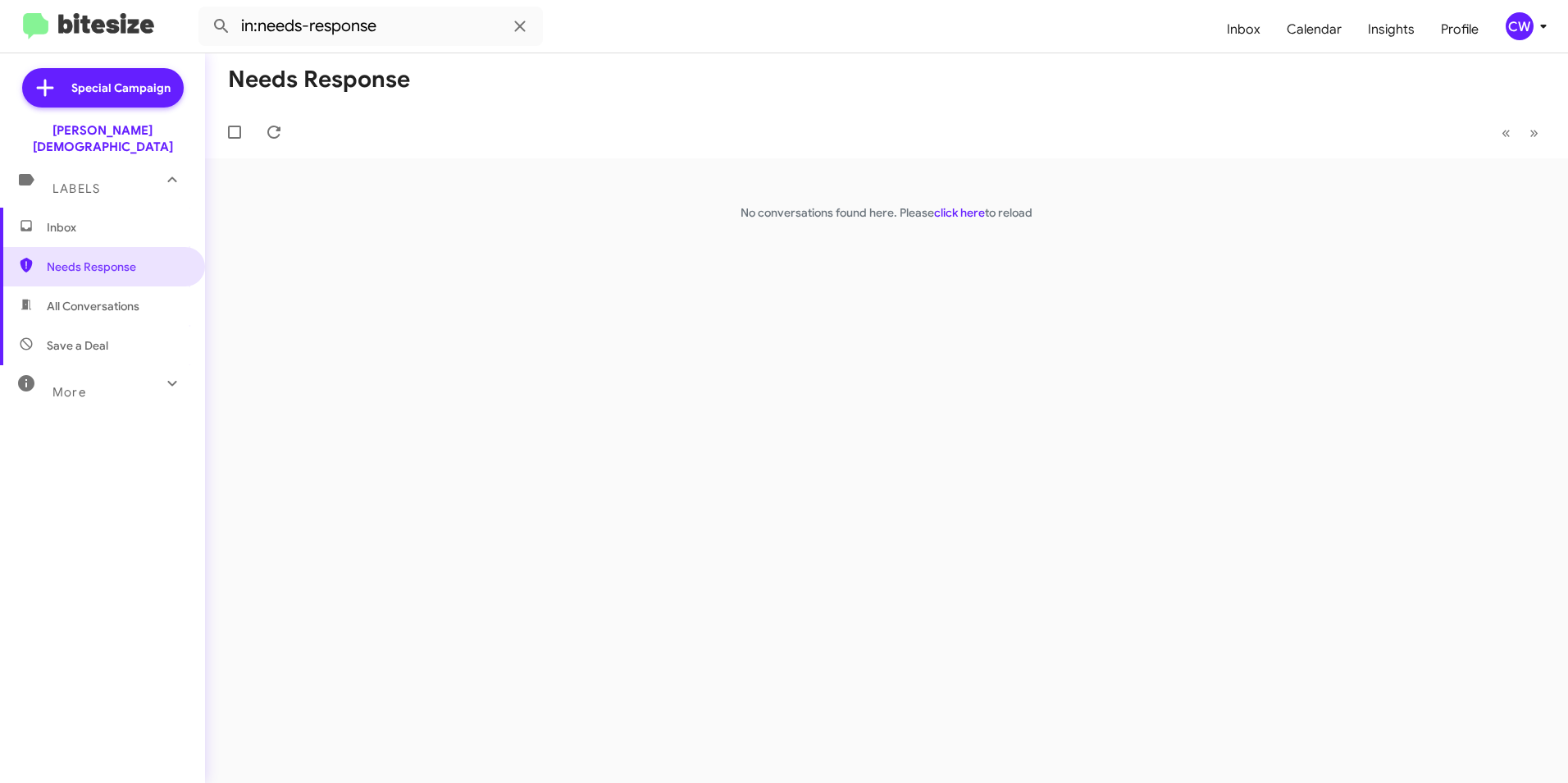
click at [69, 219] on span "Inbox" at bounding box center [116, 227] width 139 height 16
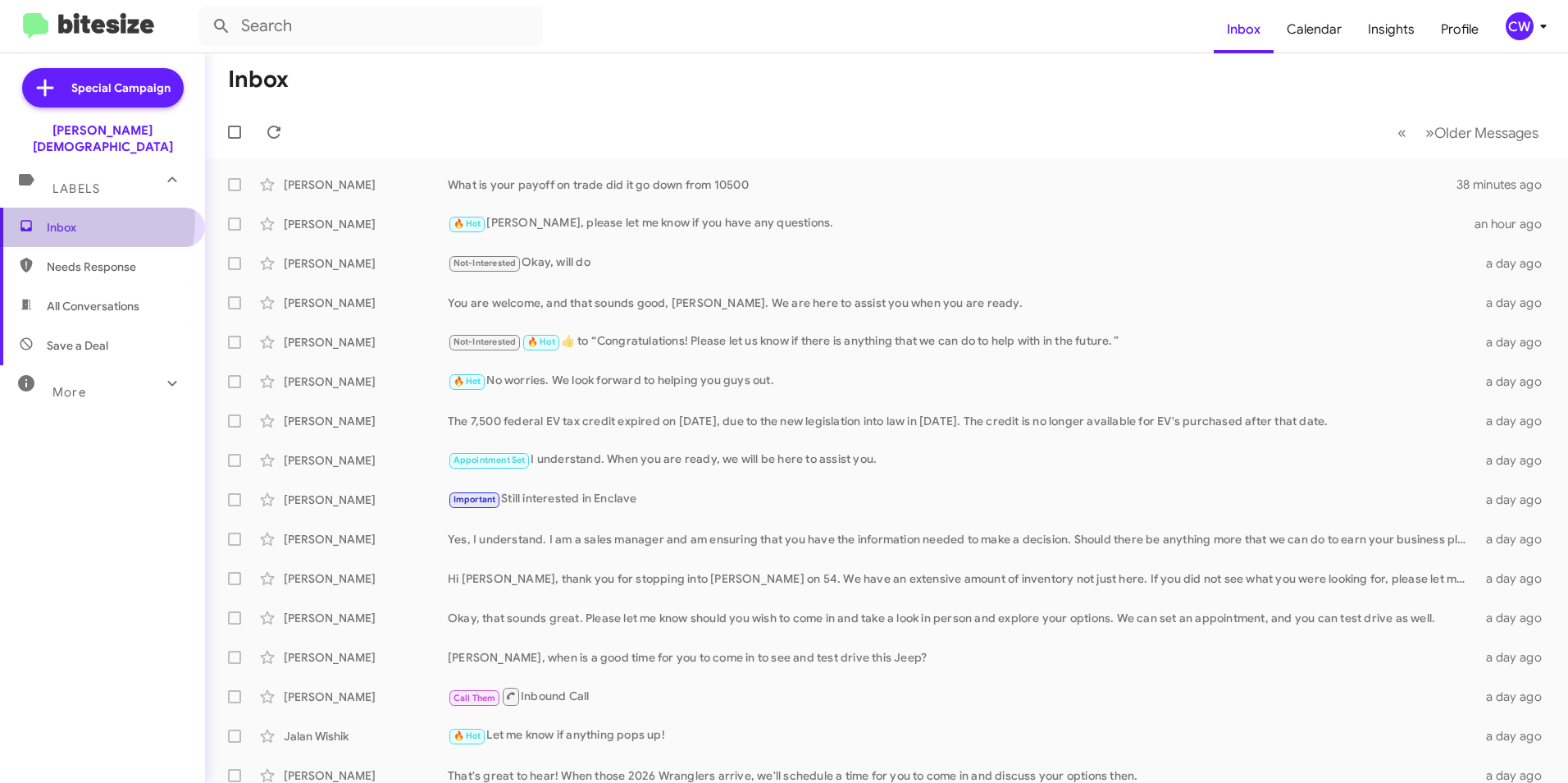
click at [59, 219] on span "Inbox" at bounding box center [116, 227] width 139 height 16
click at [77, 259] on span "Needs Response" at bounding box center [116, 266] width 139 height 16
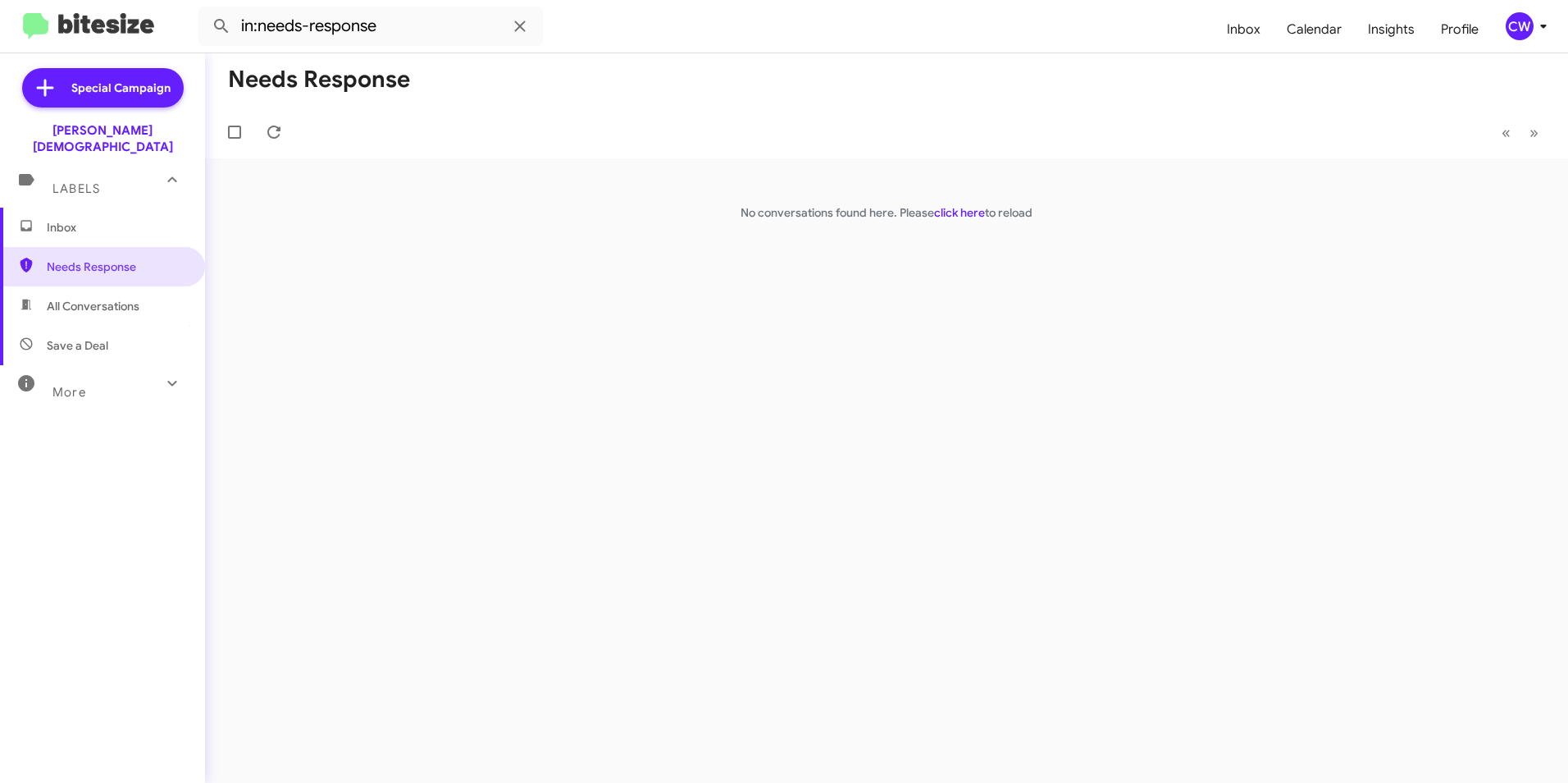
click at [86, 298] on span "All Conversations" at bounding box center [103, 306] width 205 height 40
type input "in:all-conversations"
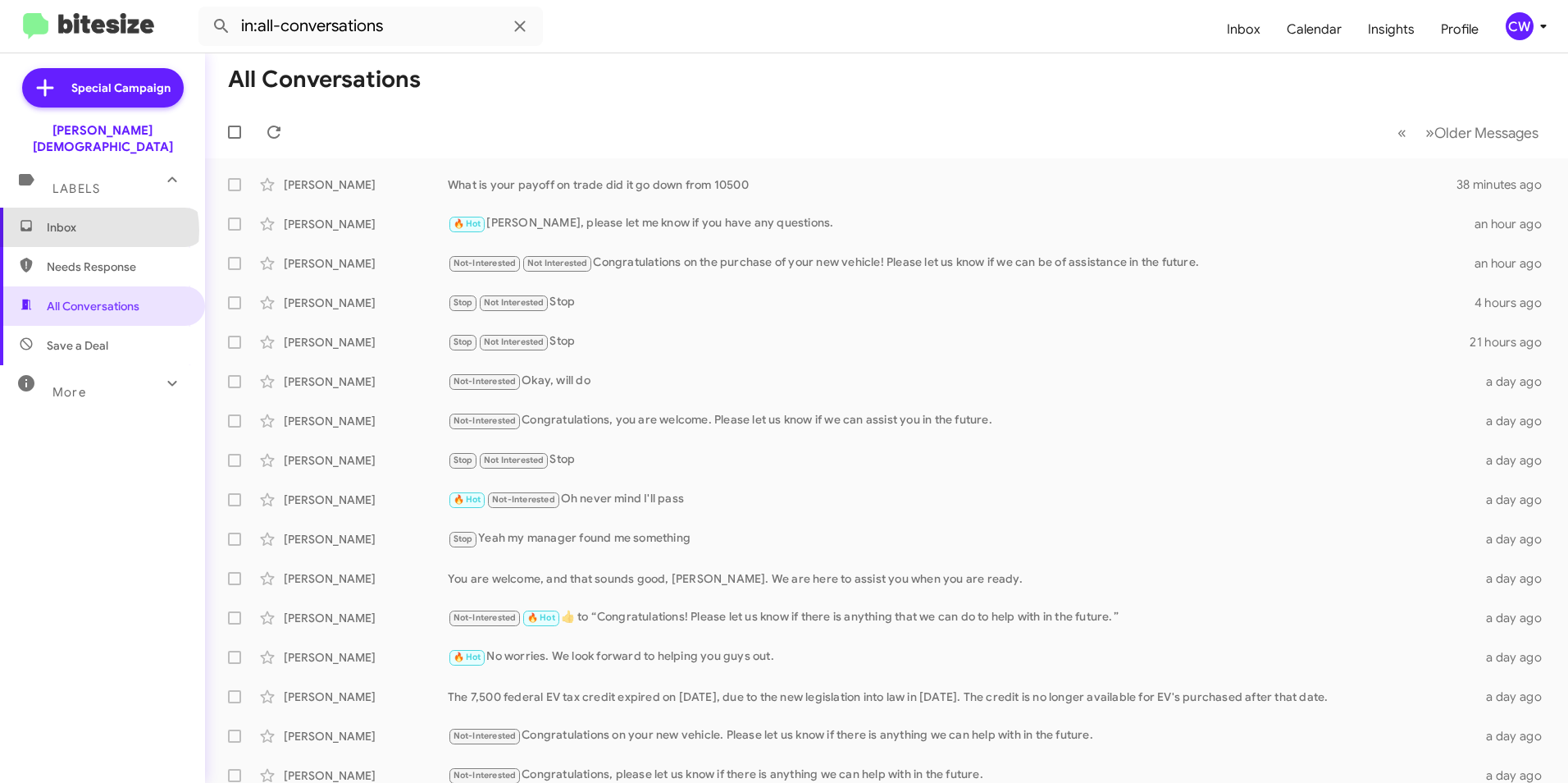
click at [99, 219] on span "Inbox" at bounding box center [116, 227] width 139 height 16
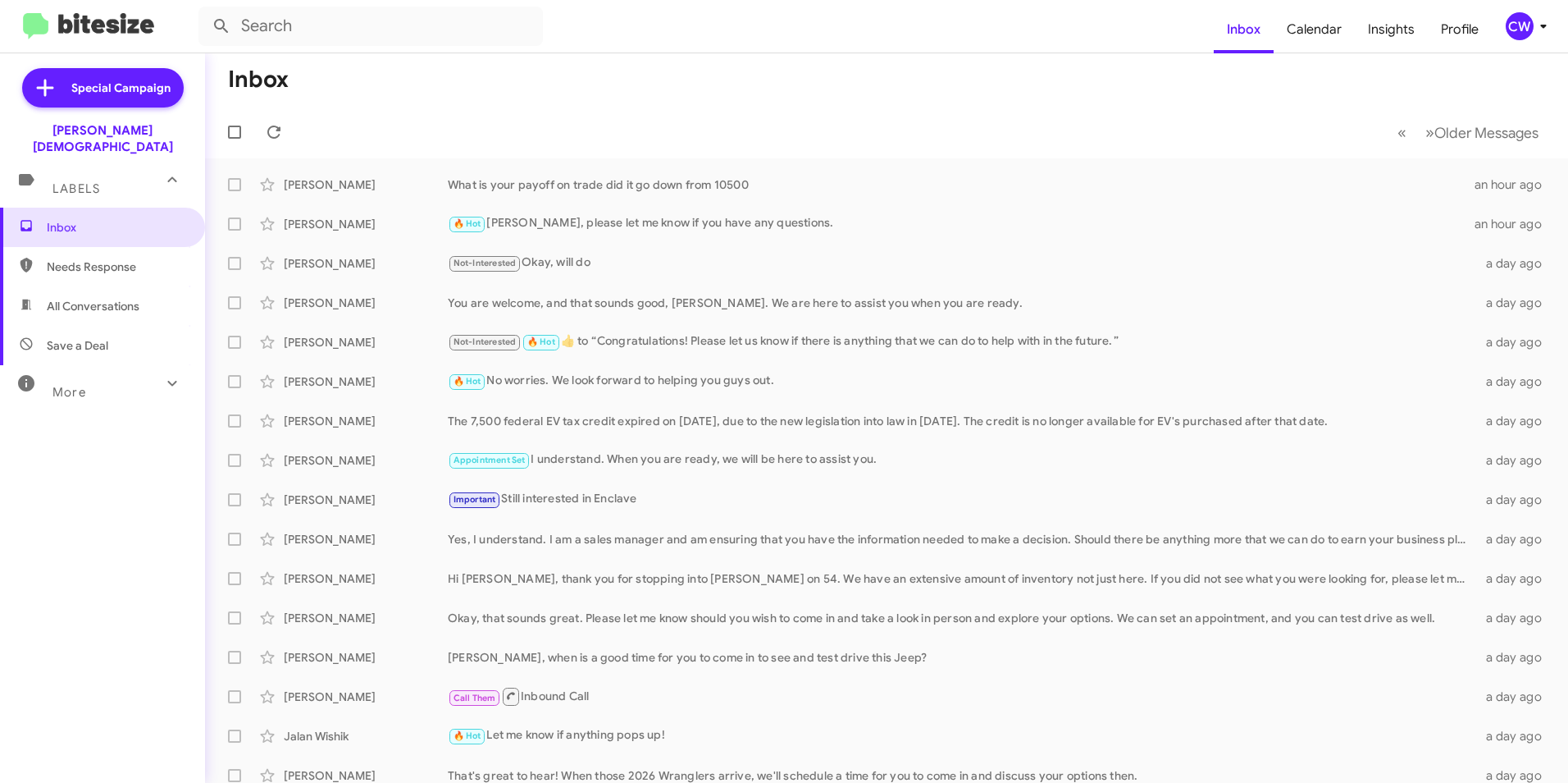
click at [77, 298] on span "All Conversations" at bounding box center [93, 305] width 93 height 16
type input "in:all-conversations"
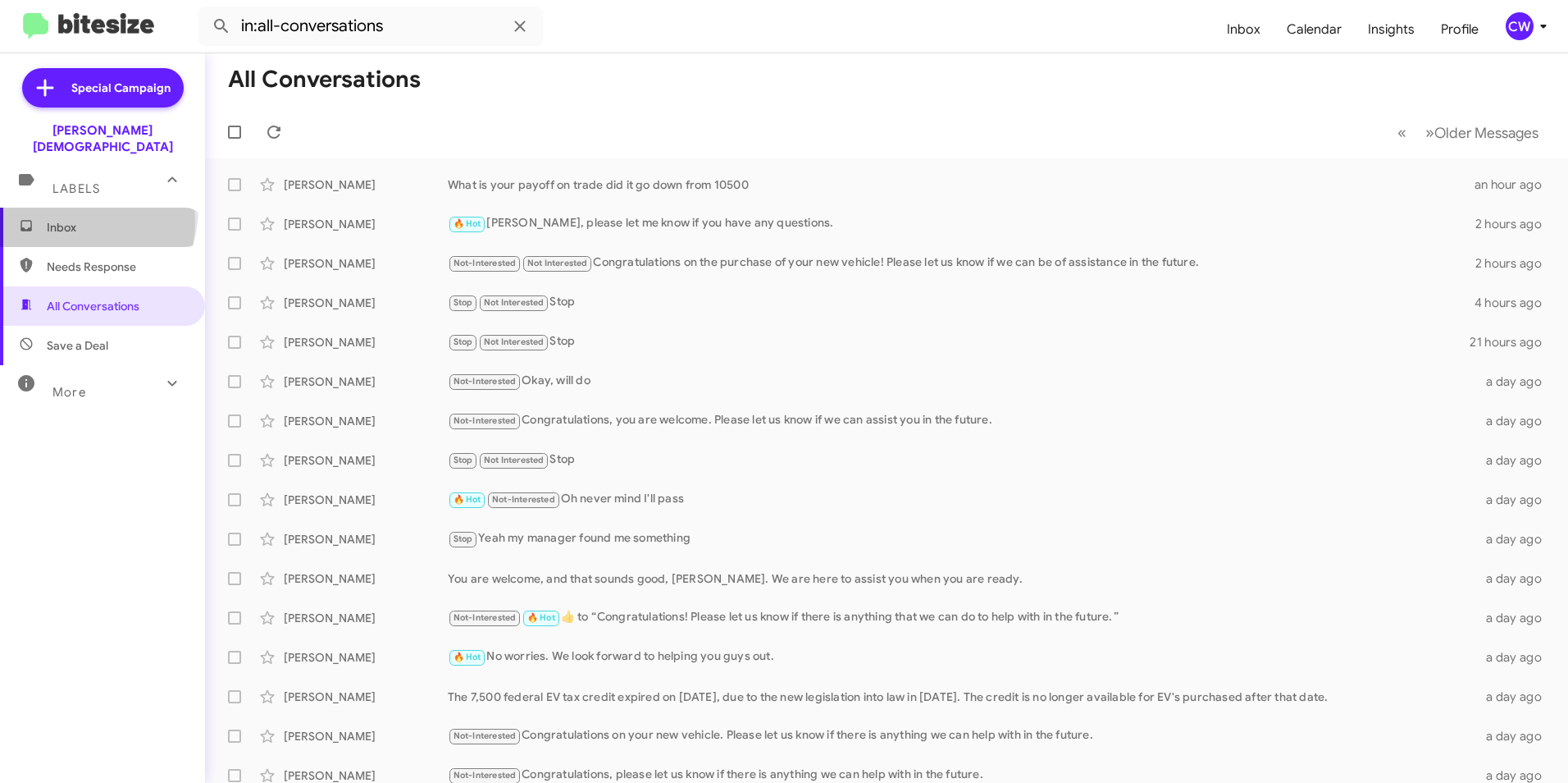
click at [67, 219] on span "Inbox" at bounding box center [116, 227] width 139 height 16
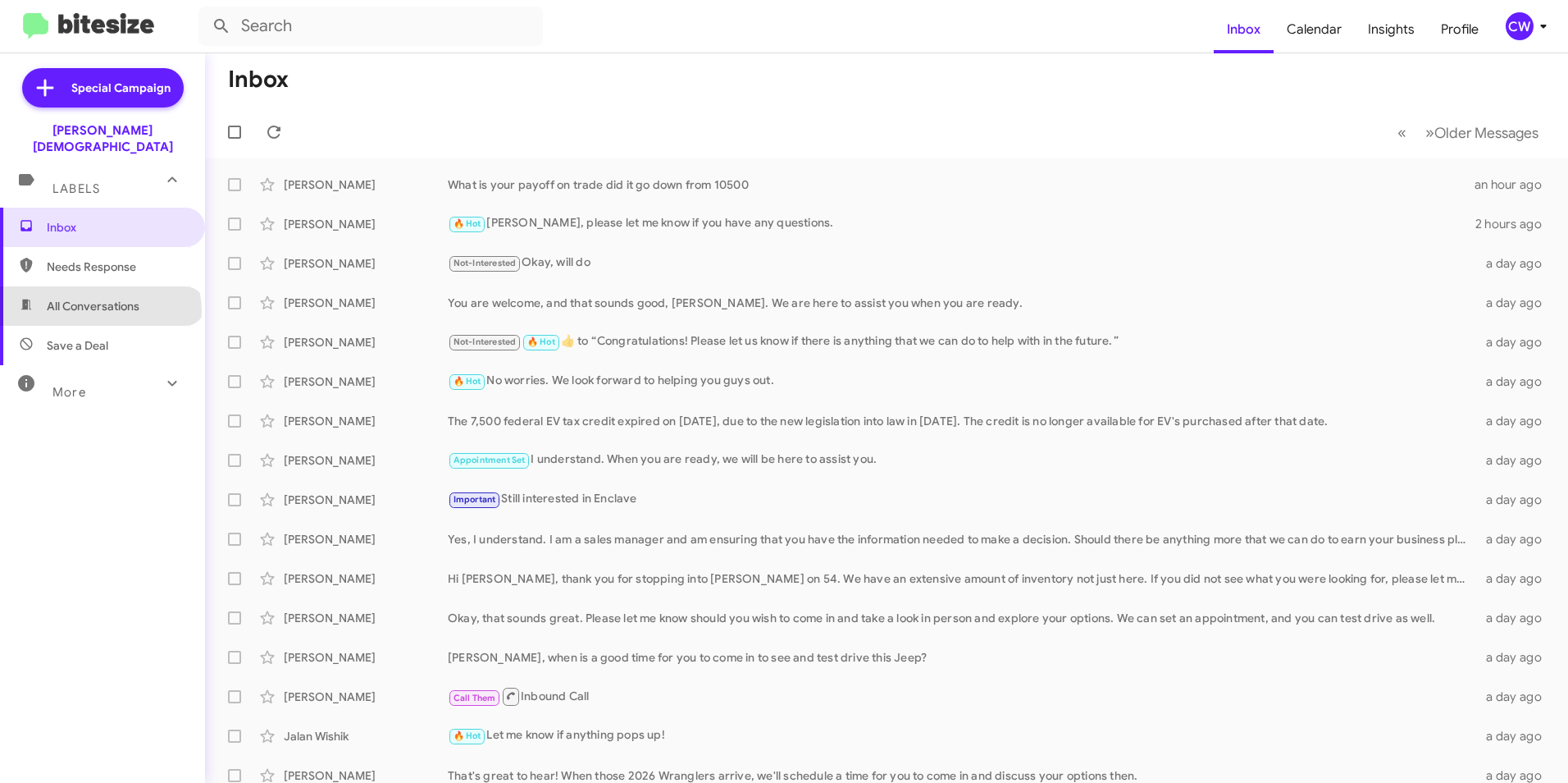
click at [99, 298] on span "All Conversations" at bounding box center [93, 305] width 93 height 16
type input "in:all-conversations"
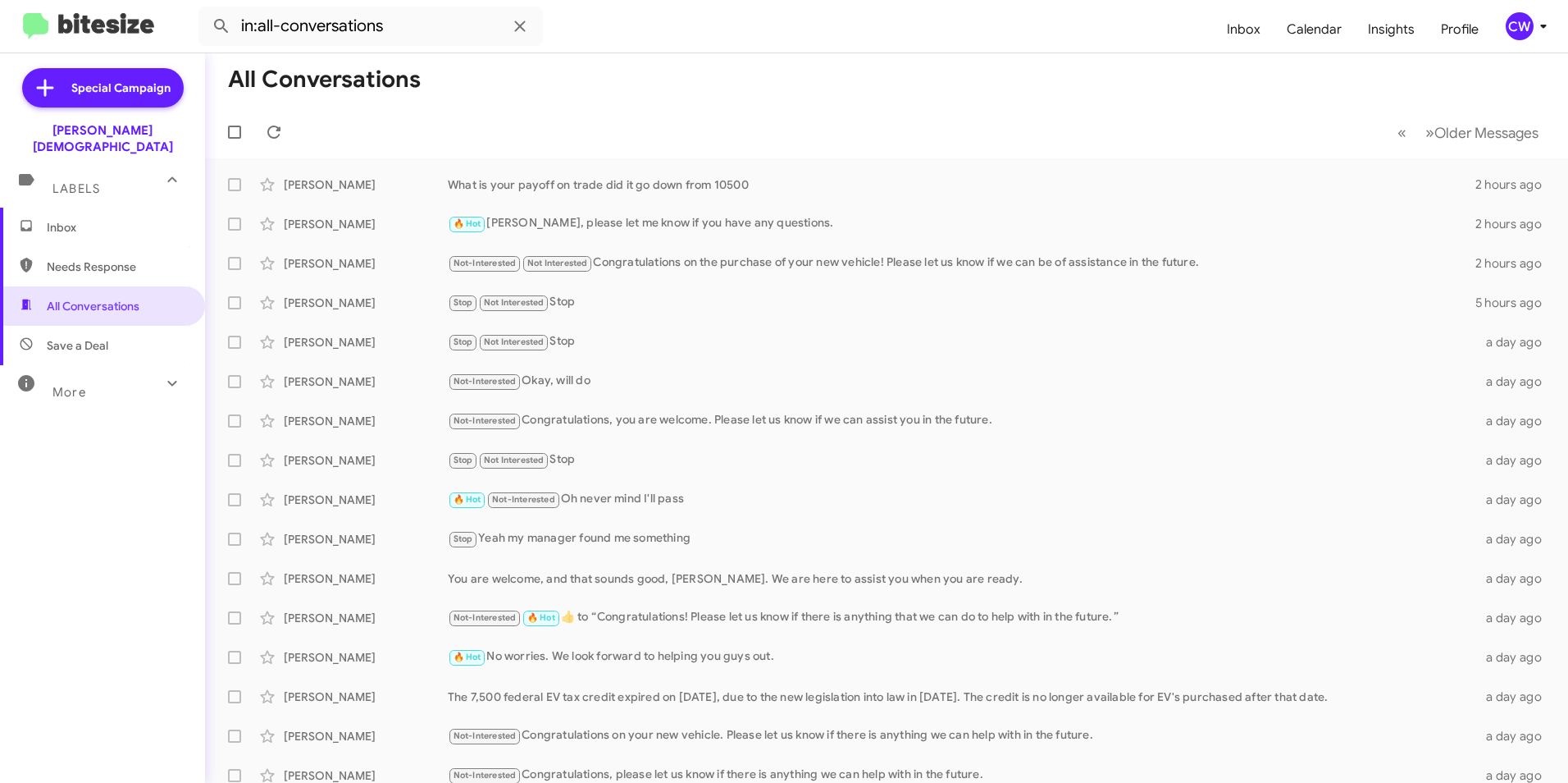
click at [57, 219] on span "Inbox" at bounding box center [116, 227] width 139 height 16
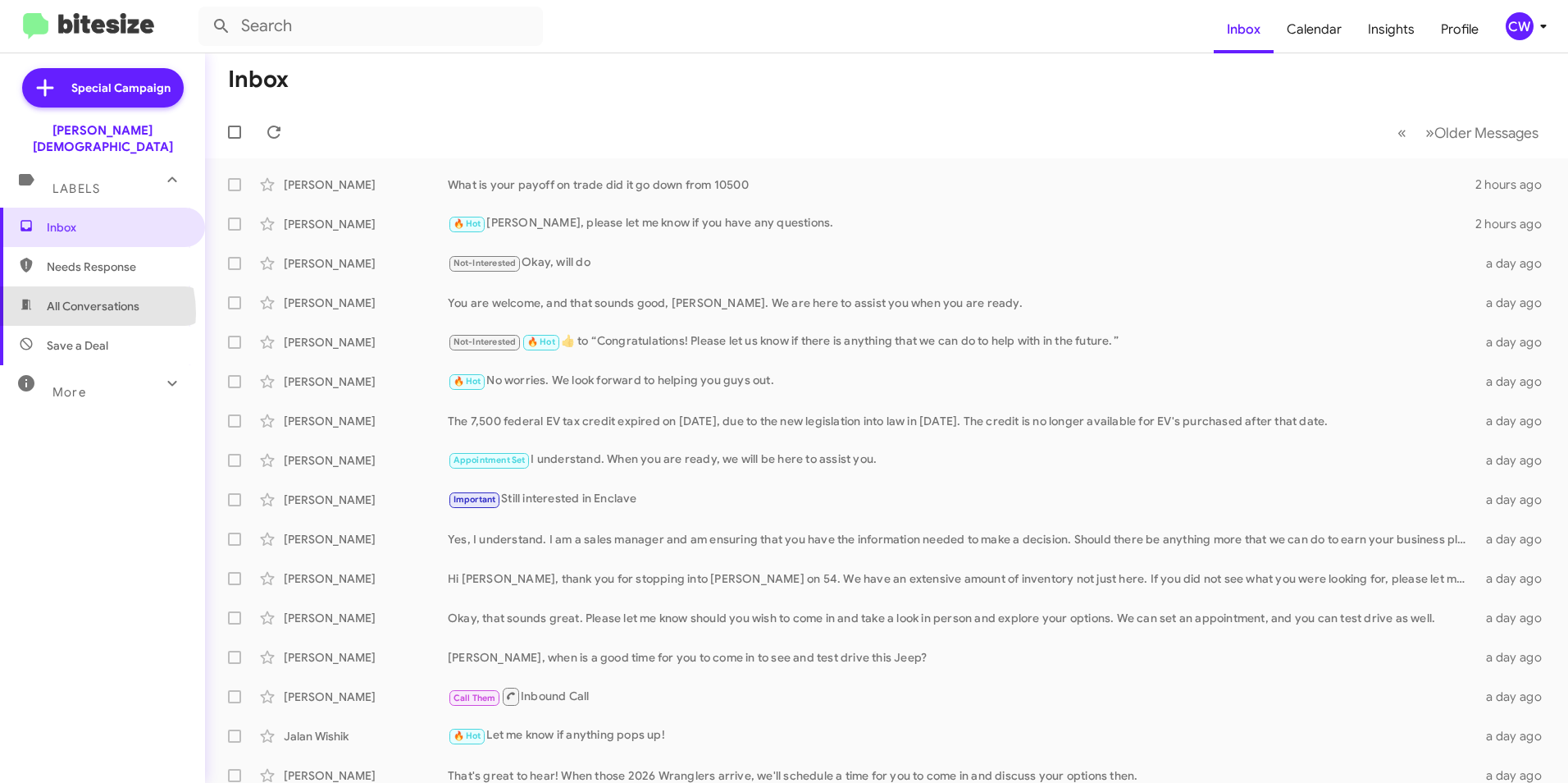
click at [73, 298] on span "All Conversations" at bounding box center [93, 305] width 93 height 16
type input "in:all-conversations"
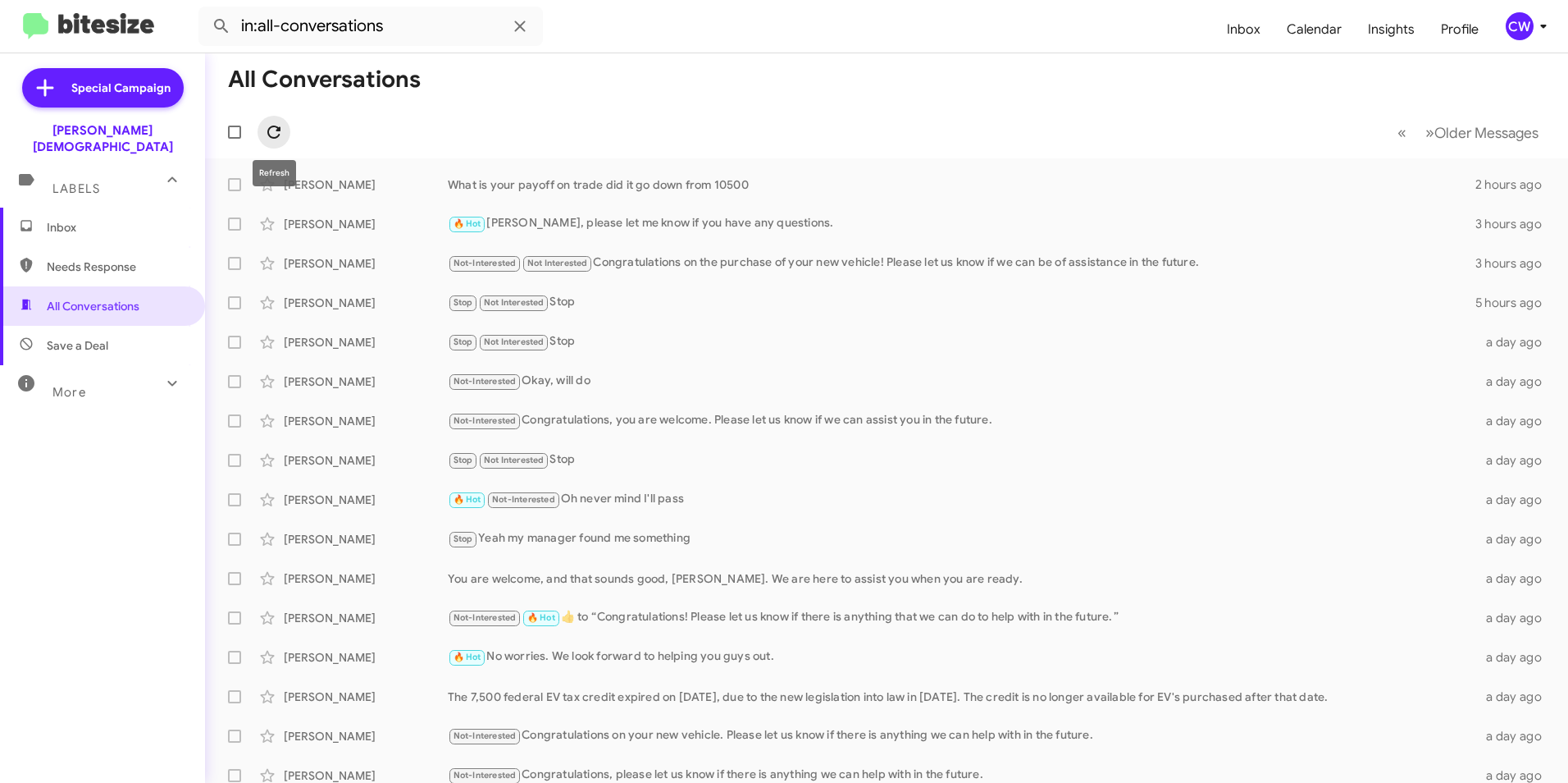
click at [277, 131] on icon at bounding box center [274, 133] width 14 height 14
